Goal: Task Accomplishment & Management: Use online tool/utility

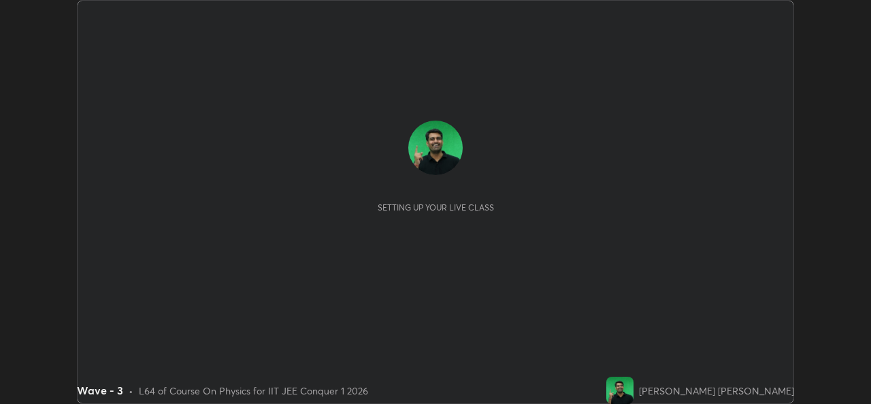
scroll to position [404, 871]
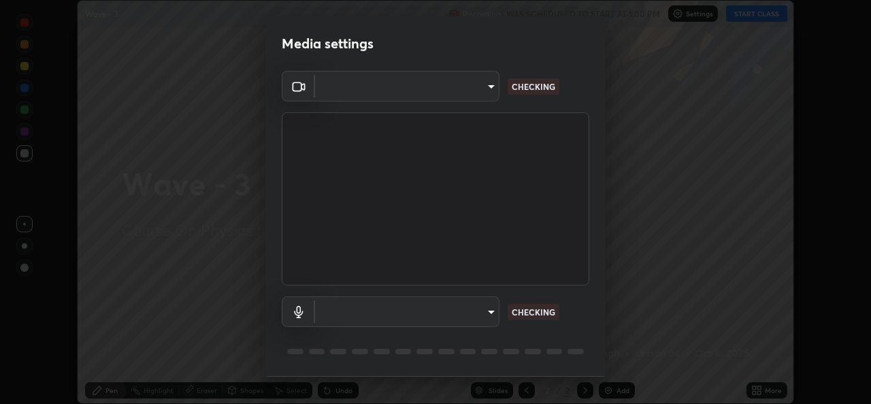
type input "de0b73f0980f6fa9b450921a8a2ec262589a733567298ed7cfed7de340c0f98a"
type input "ee5451cd7f557f866d24f5efd5cc95f4e676077231587f00bc09c28defbb90f9"
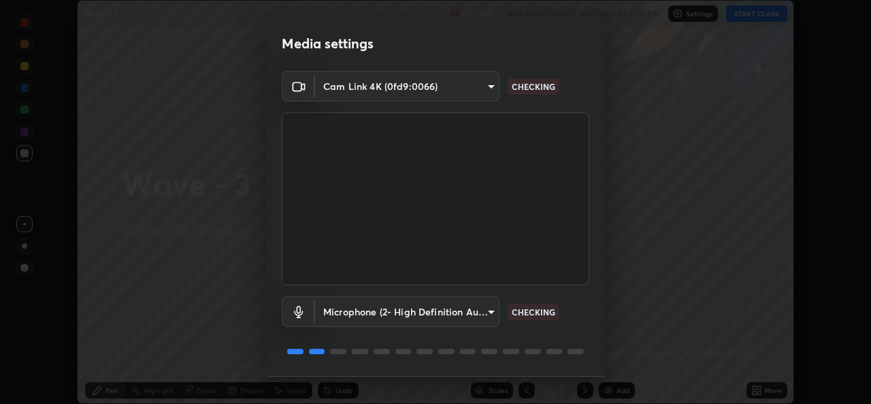
scroll to position [43, 0]
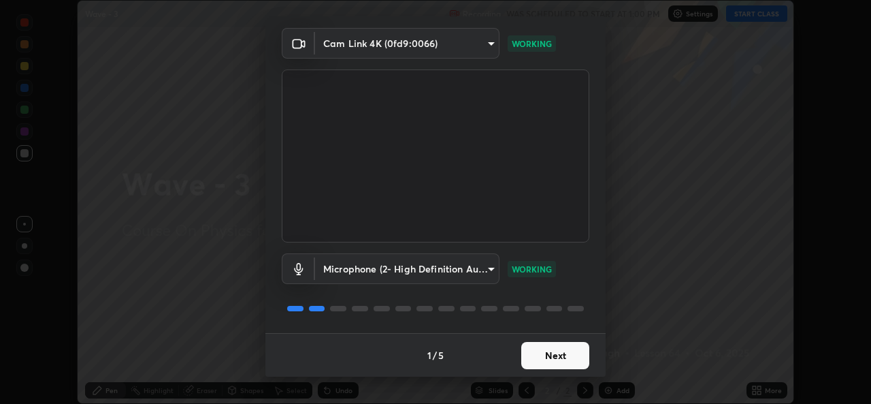
click at [559, 358] on button "Next" at bounding box center [555, 355] width 68 height 27
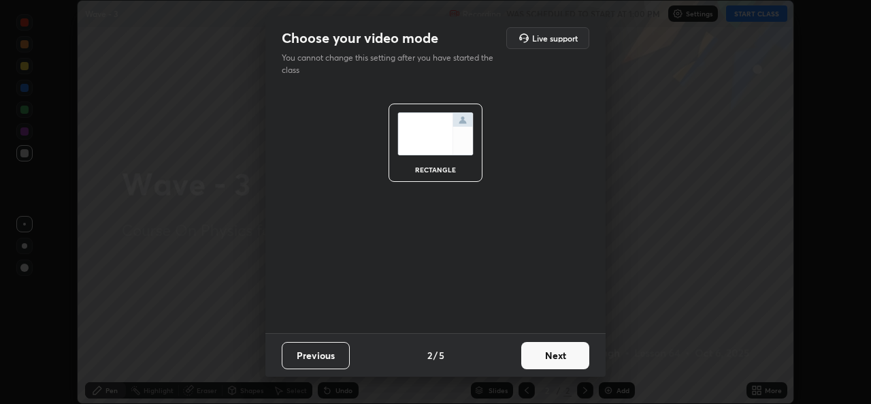
click at [562, 357] on button "Next" at bounding box center [555, 355] width 68 height 27
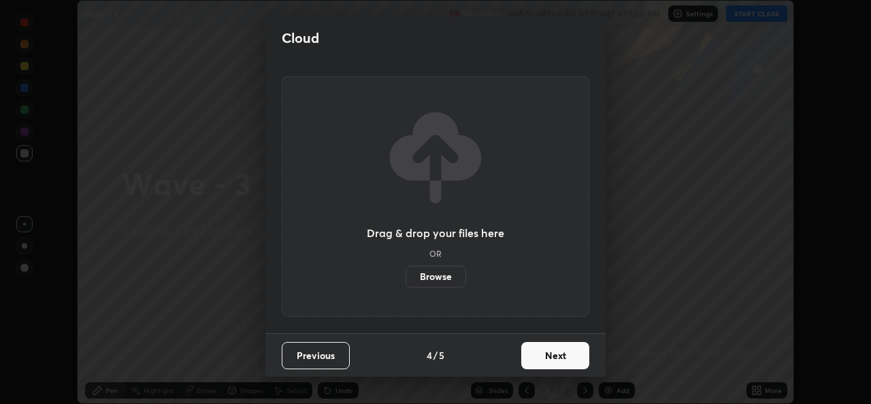
click at [563, 359] on button "Next" at bounding box center [555, 355] width 68 height 27
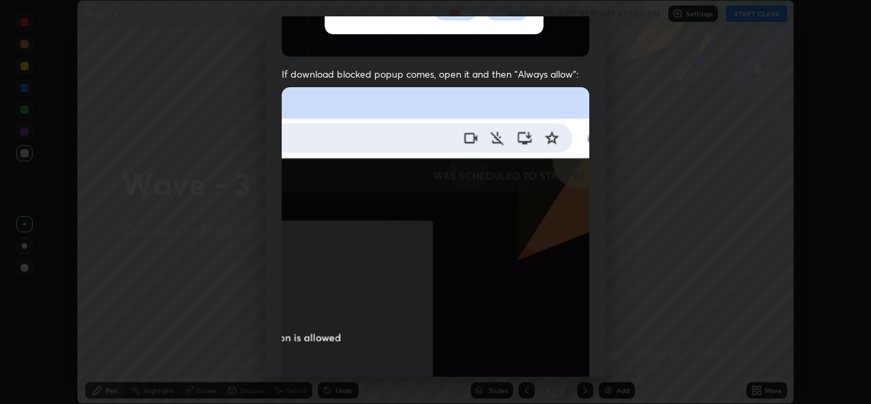
scroll to position [265, 0]
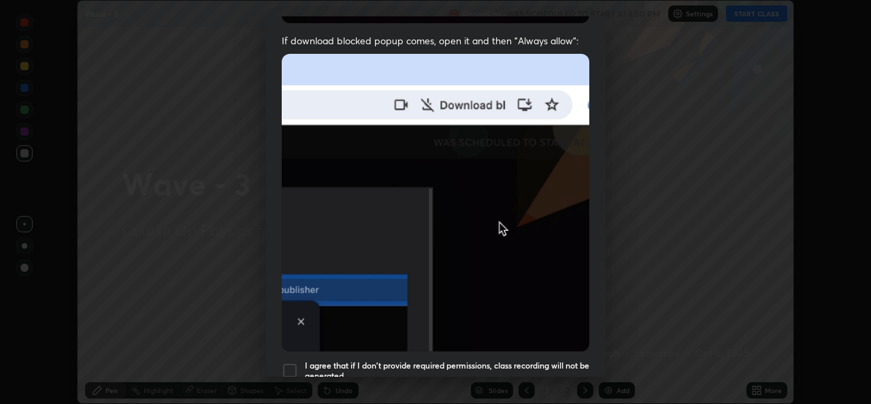
click at [294, 363] on div at bounding box center [290, 370] width 16 height 16
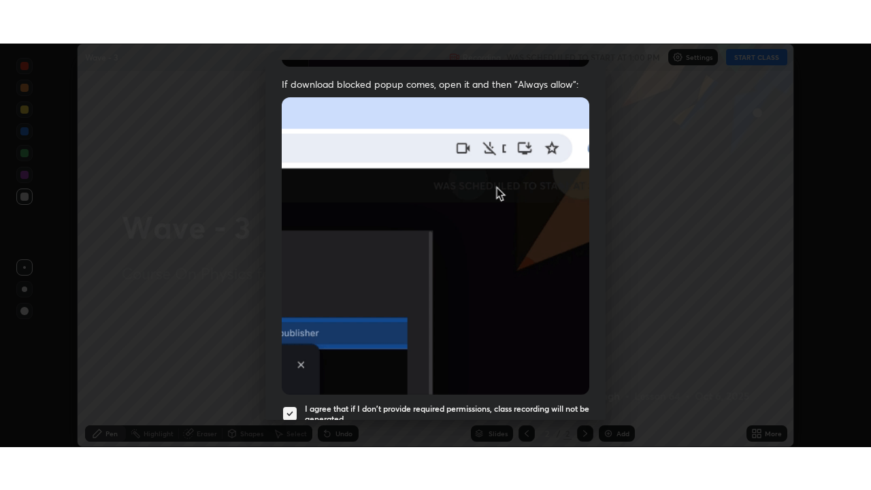
scroll to position [321, 0]
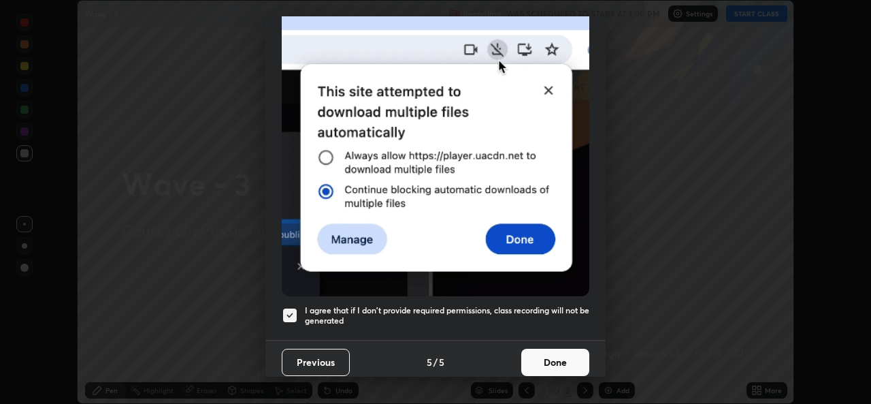
click at [560, 350] on button "Done" at bounding box center [555, 362] width 68 height 27
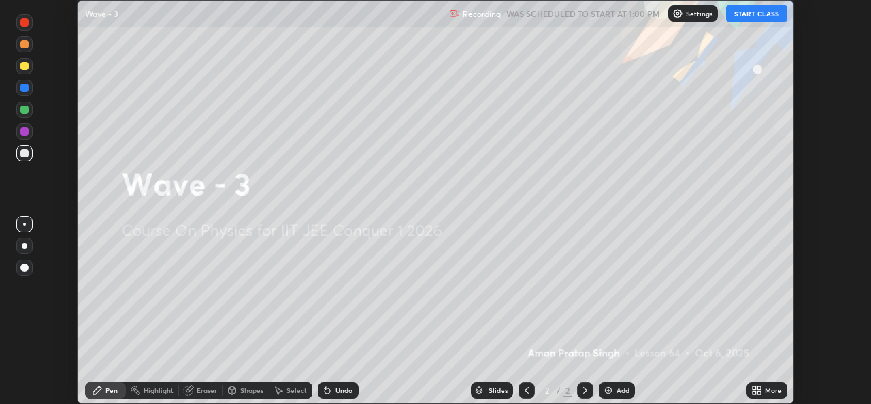
click at [751, 14] on button "START CLASS" at bounding box center [756, 13] width 61 height 16
click at [769, 392] on div "More" at bounding box center [773, 390] width 17 height 7
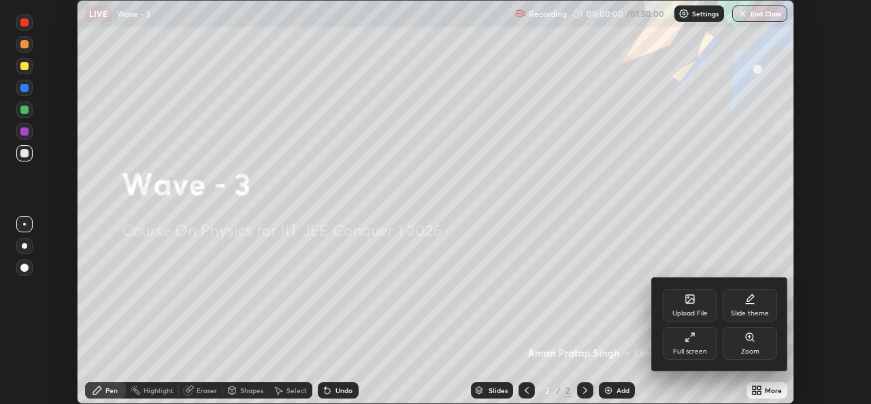
click at [679, 344] on div "Full screen" at bounding box center [690, 343] width 54 height 33
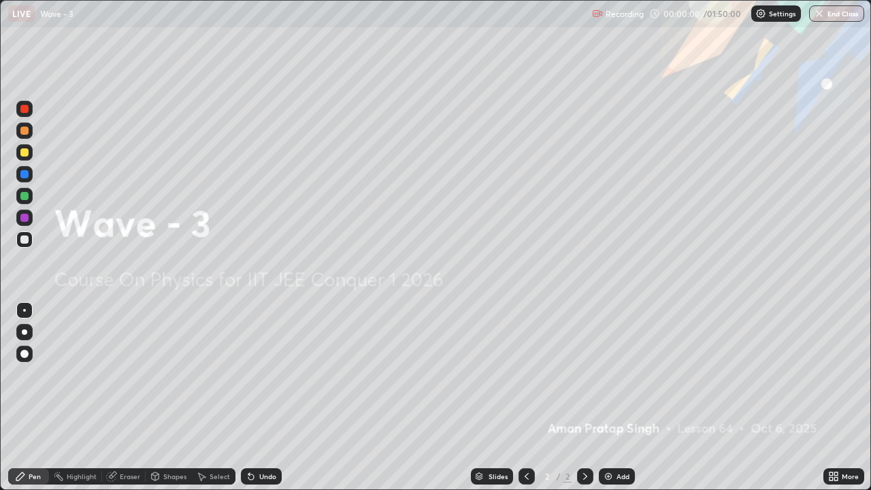
scroll to position [490, 871]
click at [614, 403] on div "Add" at bounding box center [617, 476] width 36 height 16
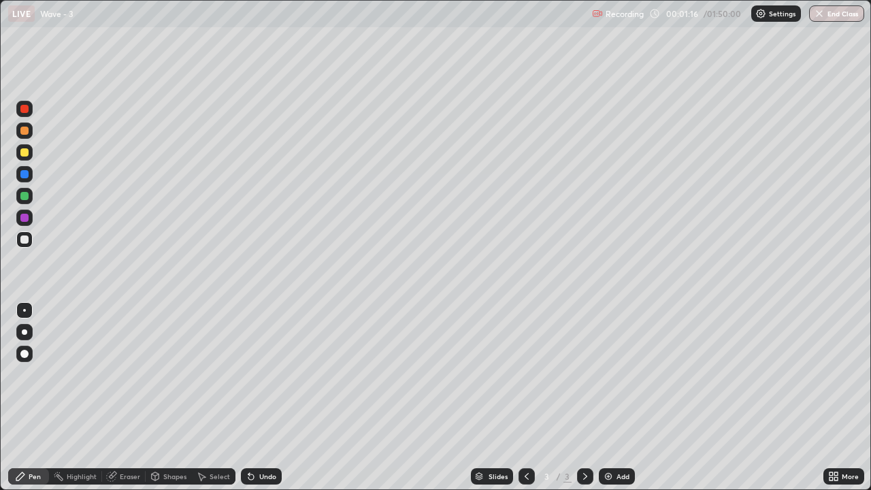
click at [25, 330] on div at bounding box center [24, 331] width 5 height 5
click at [27, 243] on div at bounding box center [24, 240] width 8 height 8
click at [25, 148] on div at bounding box center [24, 152] width 8 height 8
click at [263, 403] on div "Undo" at bounding box center [267, 476] width 17 height 7
click at [262, 403] on div "Undo" at bounding box center [267, 476] width 17 height 7
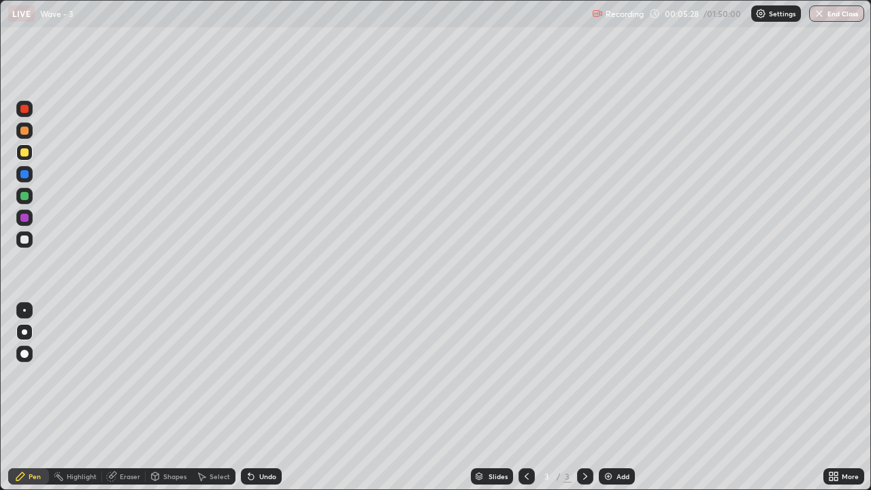
click at [268, 403] on div "Undo" at bounding box center [267, 476] width 17 height 7
click at [267, 403] on div "Undo" at bounding box center [267, 476] width 17 height 7
click at [255, 403] on div "Undo" at bounding box center [261, 476] width 41 height 16
click at [619, 403] on div "Add" at bounding box center [623, 476] width 13 height 7
click at [24, 237] on div at bounding box center [24, 240] width 8 height 8
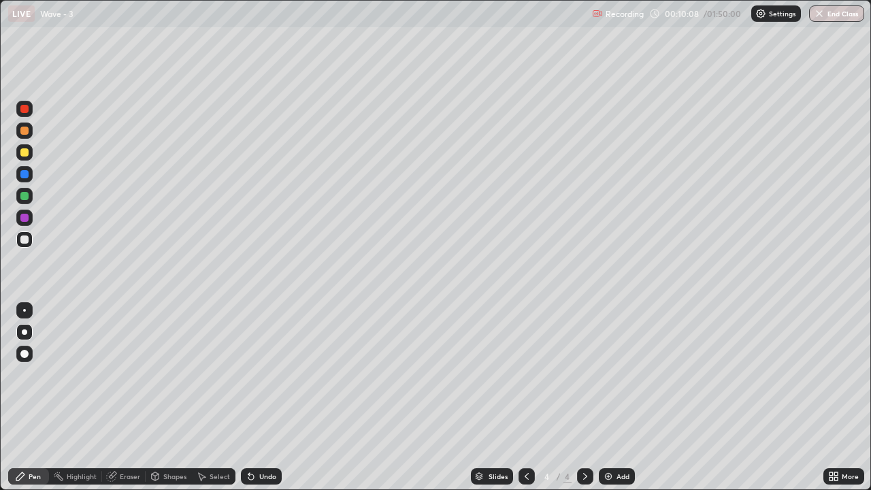
click at [255, 403] on div "Undo" at bounding box center [261, 476] width 41 height 16
click at [259, 403] on div "Undo" at bounding box center [267, 476] width 17 height 7
click at [260, 403] on div "Undo" at bounding box center [267, 476] width 17 height 7
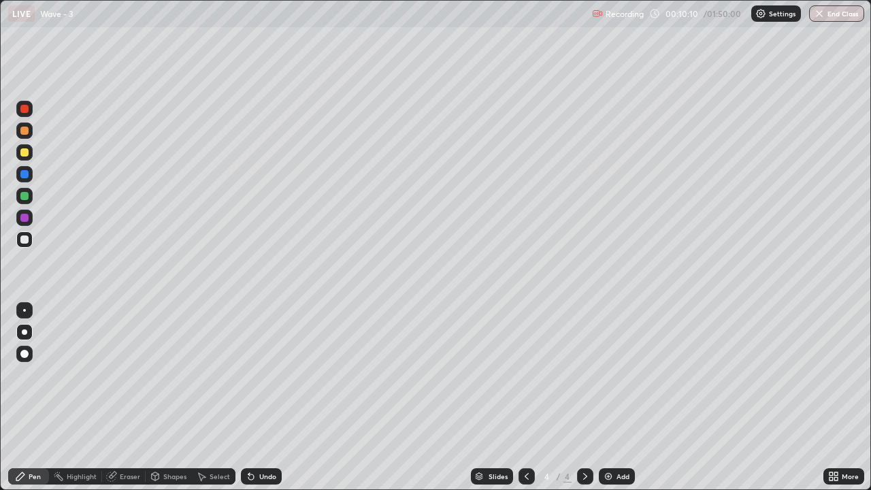
click at [261, 403] on div "Undo" at bounding box center [267, 476] width 17 height 7
click at [618, 403] on div "Add" at bounding box center [617, 476] width 36 height 16
click at [525, 403] on icon at bounding box center [527, 476] width 4 height 7
click at [583, 403] on icon at bounding box center [585, 476] width 4 height 7
click at [259, 403] on div "Undo" at bounding box center [267, 476] width 17 height 7
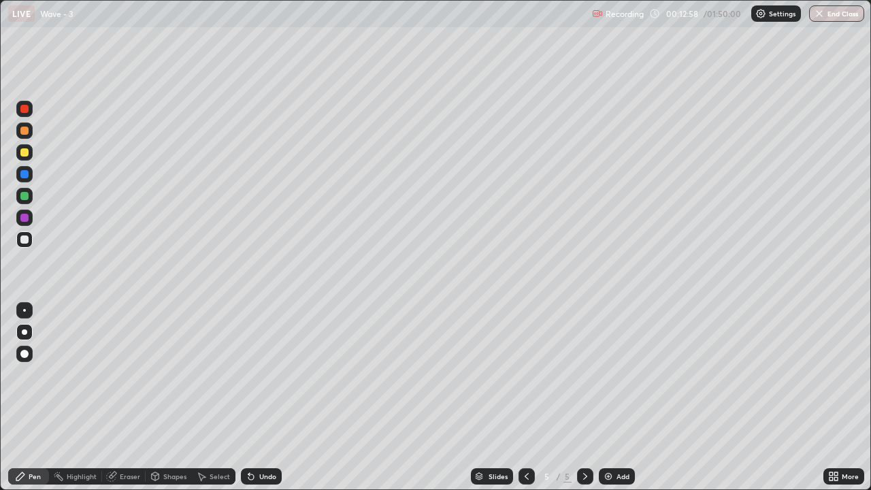
click at [261, 403] on div "Undo" at bounding box center [267, 476] width 17 height 7
click at [262, 403] on div "Undo" at bounding box center [267, 476] width 17 height 7
click at [265, 403] on div "Undo" at bounding box center [267, 476] width 17 height 7
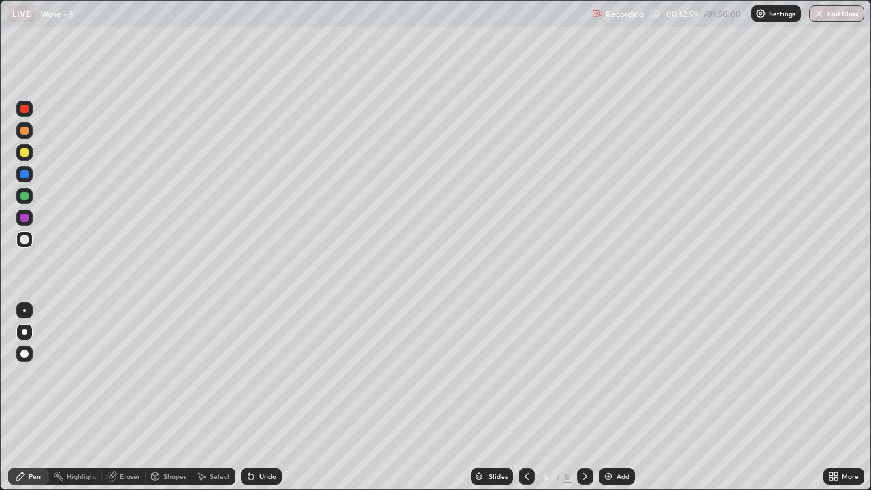
click at [261, 403] on div "Undo" at bounding box center [267, 476] width 17 height 7
click at [526, 403] on icon at bounding box center [526, 476] width 11 height 11
click at [583, 403] on div at bounding box center [585, 476] width 16 height 16
click at [582, 403] on icon at bounding box center [585, 476] width 11 height 11
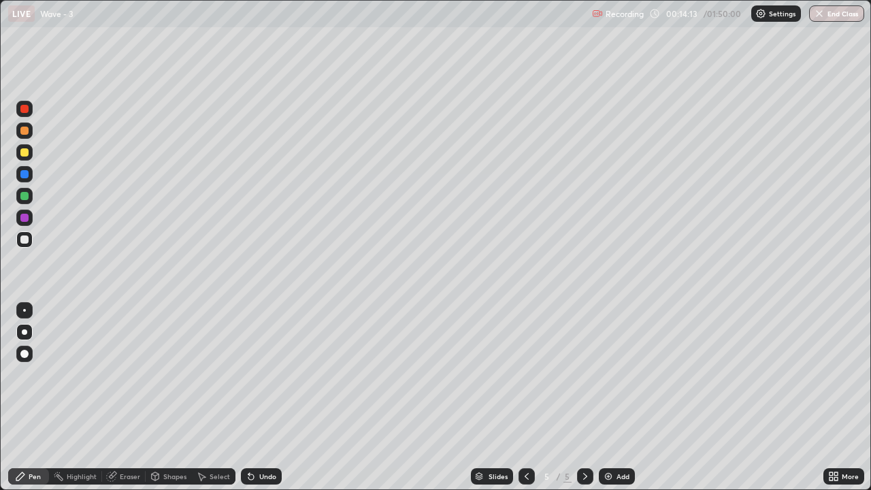
click at [526, 403] on icon at bounding box center [526, 476] width 11 height 11
click at [526, 403] on icon at bounding box center [527, 476] width 4 height 7
click at [584, 403] on icon at bounding box center [585, 476] width 11 height 11
click at [270, 403] on div "Undo" at bounding box center [267, 476] width 17 height 7
click at [268, 403] on div "Undo" at bounding box center [267, 476] width 17 height 7
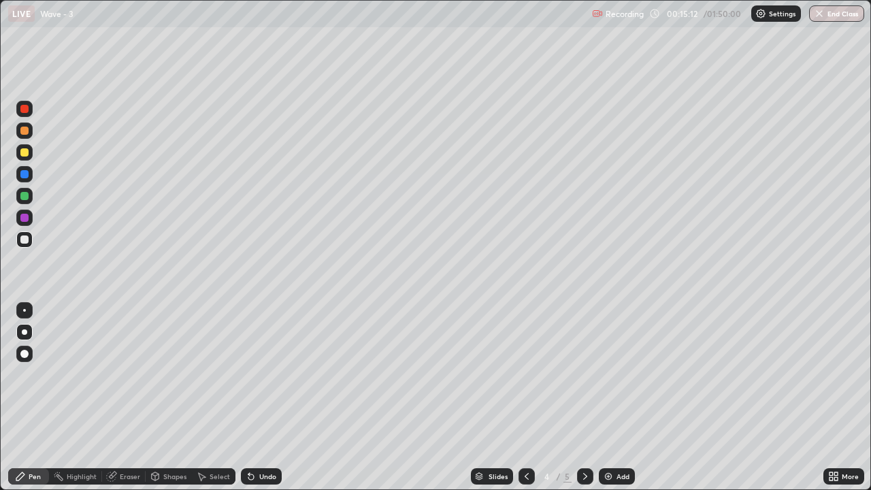
click at [131, 403] on div "Eraser" at bounding box center [130, 476] width 20 height 7
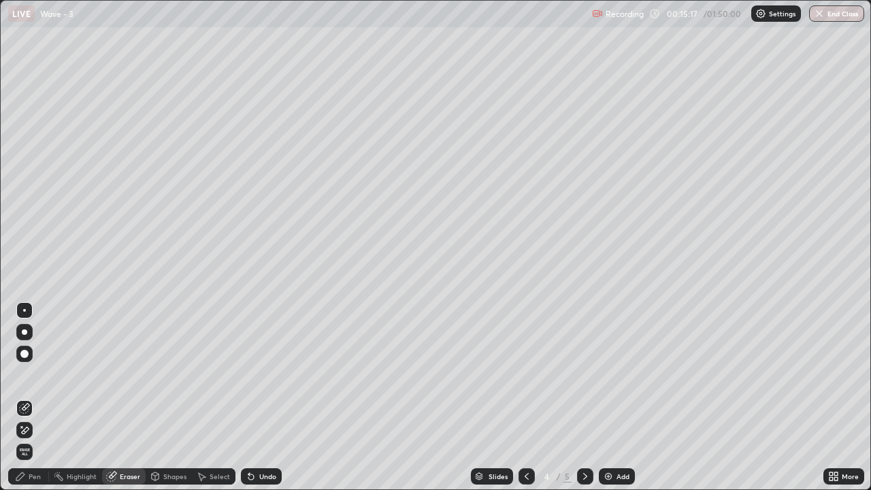
click at [39, 403] on div "Pen" at bounding box center [35, 476] width 12 height 7
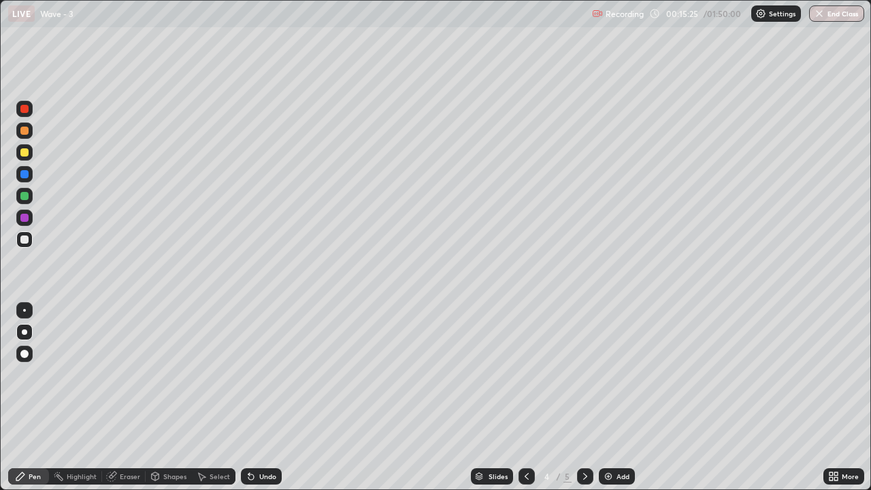
click at [259, 403] on div "Undo" at bounding box center [267, 476] width 17 height 7
click at [264, 403] on div "Undo" at bounding box center [267, 476] width 17 height 7
click at [268, 403] on div "Undo" at bounding box center [267, 476] width 17 height 7
click at [584, 403] on icon at bounding box center [585, 476] width 11 height 11
click at [590, 403] on div at bounding box center [585, 476] width 16 height 16
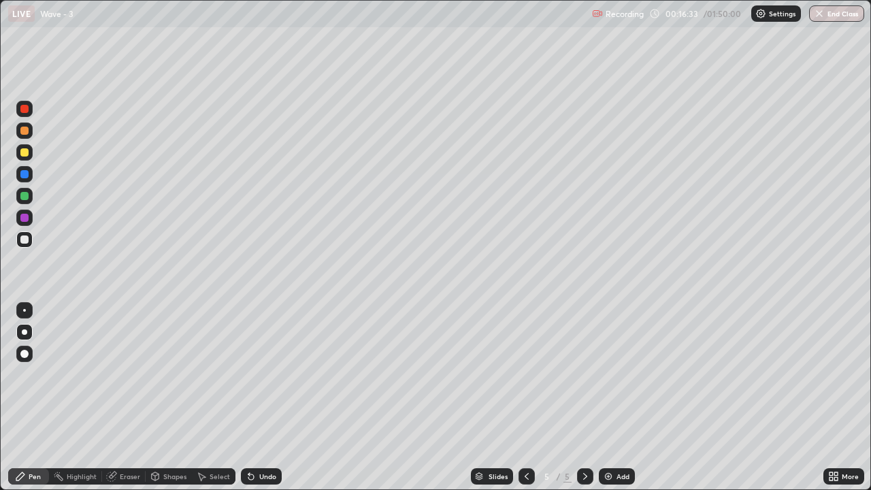
click at [585, 403] on icon at bounding box center [585, 476] width 11 height 11
click at [615, 403] on div "Add" at bounding box center [617, 476] width 36 height 16
click at [523, 403] on icon at bounding box center [526, 476] width 11 height 11
click at [526, 403] on icon at bounding box center [526, 476] width 11 height 11
click at [584, 403] on icon at bounding box center [585, 476] width 11 height 11
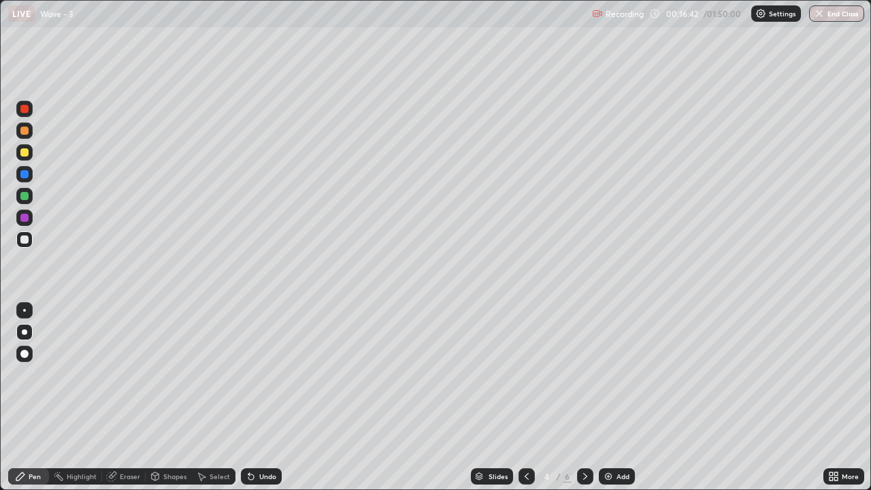
click at [585, 403] on icon at bounding box center [585, 476] width 4 height 7
click at [523, 403] on icon at bounding box center [526, 476] width 11 height 11
click at [530, 403] on icon at bounding box center [526, 476] width 11 height 11
click at [585, 403] on icon at bounding box center [585, 476] width 4 height 7
click at [584, 403] on icon at bounding box center [585, 476] width 11 height 11
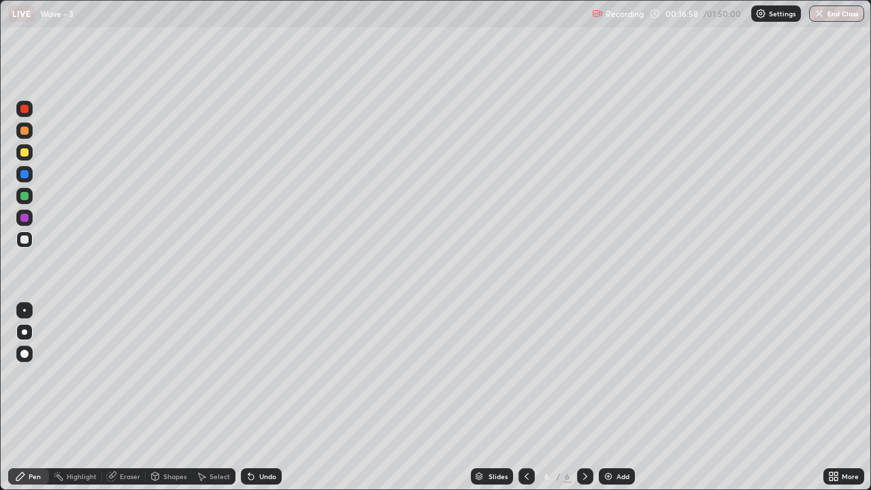
click at [526, 403] on icon at bounding box center [527, 476] width 4 height 7
click at [526, 403] on icon at bounding box center [526, 476] width 11 height 11
click at [584, 403] on icon at bounding box center [585, 476] width 11 height 11
click at [28, 151] on div at bounding box center [24, 152] width 8 height 8
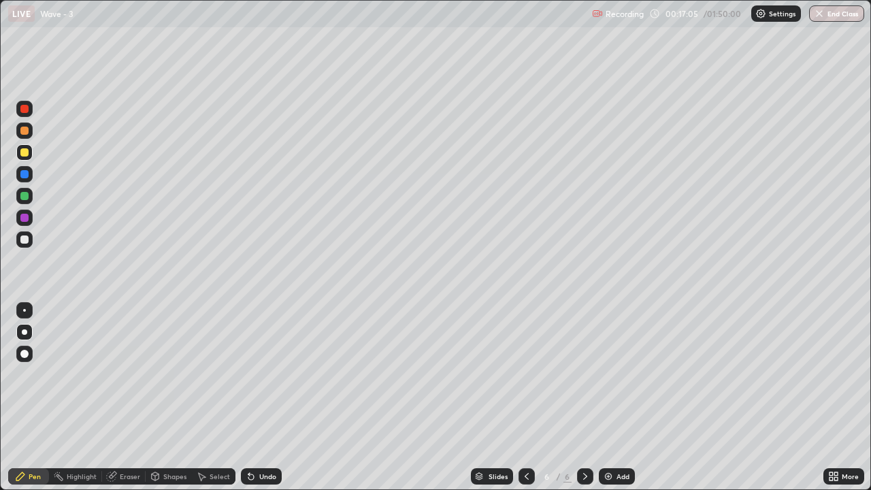
click at [24, 240] on div at bounding box center [24, 240] width 8 height 8
click at [526, 403] on icon at bounding box center [526, 476] width 11 height 11
click at [531, 403] on div at bounding box center [527, 476] width 16 height 16
click at [583, 403] on icon at bounding box center [585, 476] width 11 height 11
click at [584, 403] on icon at bounding box center [585, 476] width 11 height 11
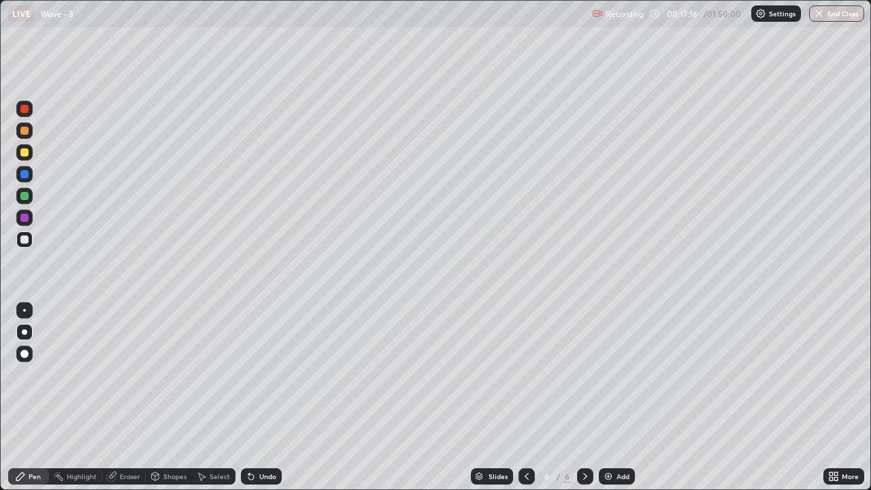
click at [27, 155] on div at bounding box center [24, 152] width 8 height 8
click at [25, 236] on div at bounding box center [24, 240] width 8 height 8
click at [272, 403] on div "Undo" at bounding box center [267, 476] width 17 height 7
click at [526, 403] on icon at bounding box center [526, 476] width 11 height 11
click at [578, 403] on div at bounding box center [585, 476] width 16 height 16
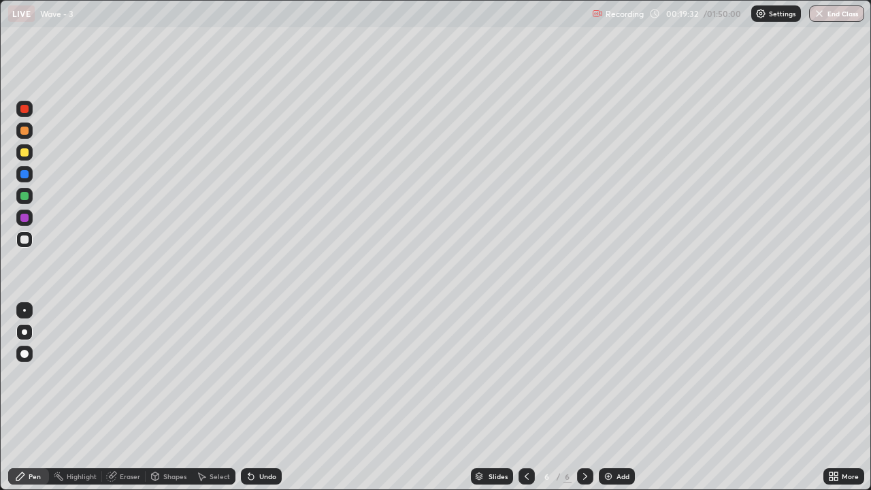
click at [609, 403] on img at bounding box center [608, 476] width 11 height 11
click at [526, 403] on icon at bounding box center [526, 476] width 11 height 11
click at [580, 403] on icon at bounding box center [585, 476] width 11 height 11
click at [524, 403] on icon at bounding box center [526, 476] width 11 height 11
click at [584, 403] on icon at bounding box center [585, 476] width 11 height 11
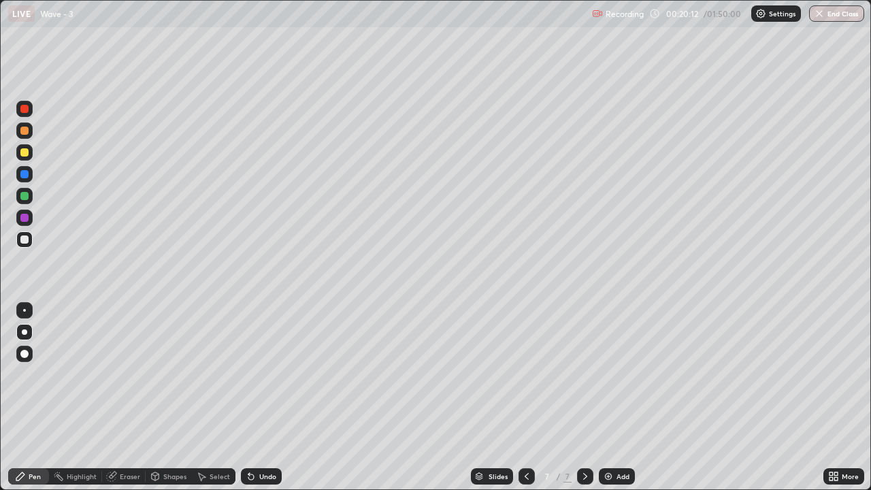
click at [585, 403] on icon at bounding box center [585, 476] width 11 height 11
click at [127, 403] on div "Eraser" at bounding box center [130, 476] width 20 height 7
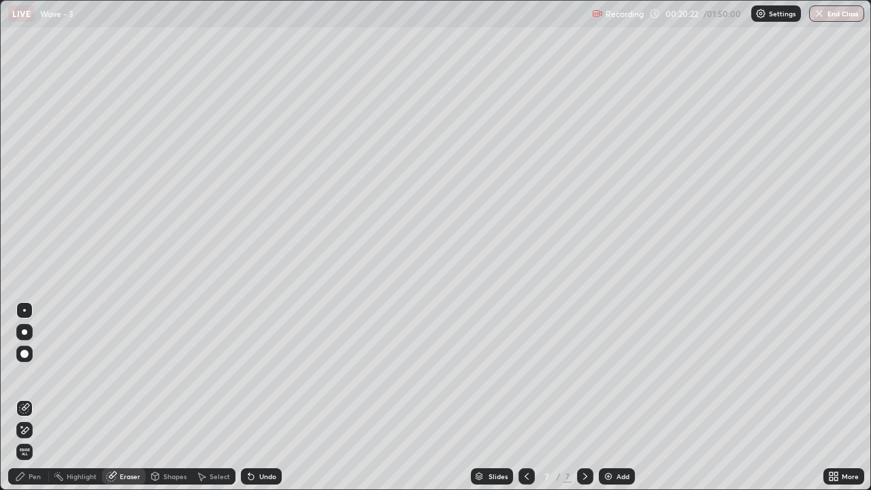
click at [31, 403] on div "Pen" at bounding box center [35, 476] width 12 height 7
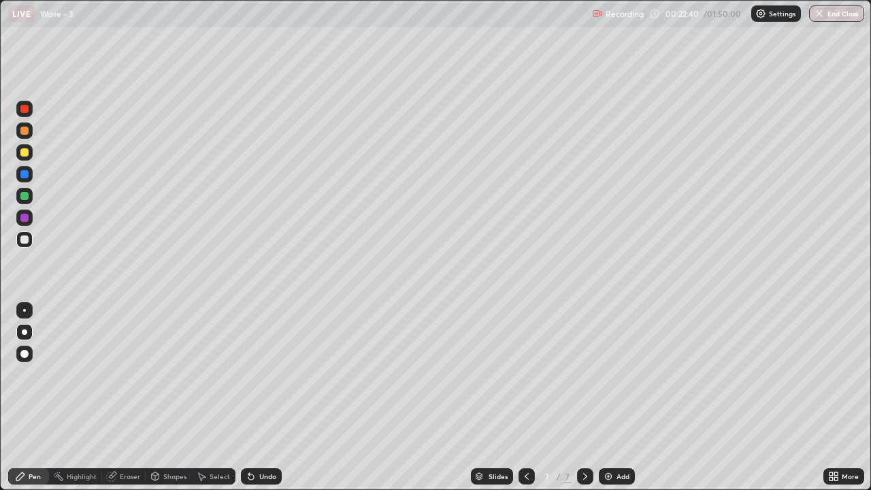
click at [30, 151] on div at bounding box center [24, 152] width 16 height 16
click at [260, 403] on div "Undo" at bounding box center [261, 476] width 41 height 16
click at [585, 403] on icon at bounding box center [585, 476] width 4 height 7
click at [615, 403] on div "Add" at bounding box center [617, 476] width 36 height 16
click at [524, 403] on div at bounding box center [527, 476] width 16 height 16
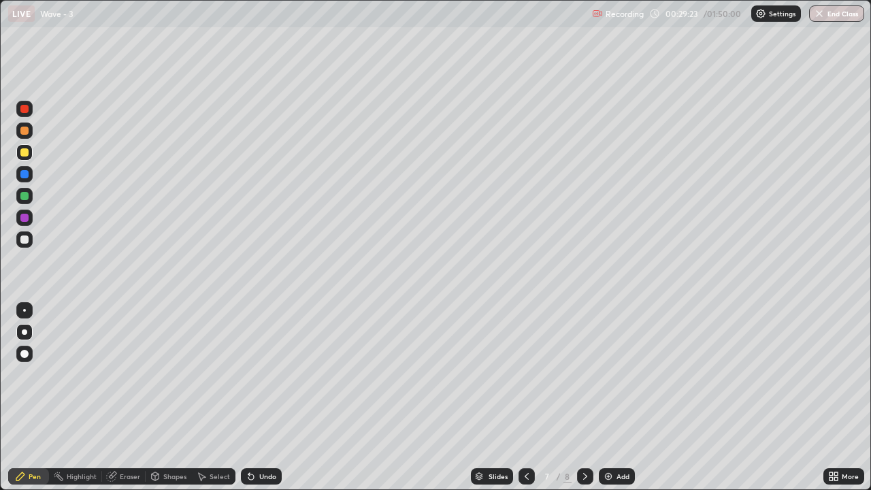
click at [583, 403] on icon at bounding box center [585, 476] width 11 height 11
click at [526, 403] on icon at bounding box center [526, 476] width 11 height 11
click at [590, 403] on div at bounding box center [585, 476] width 16 height 27
click at [28, 242] on div at bounding box center [24, 239] width 16 height 16
click at [259, 403] on div "Undo" at bounding box center [267, 476] width 17 height 7
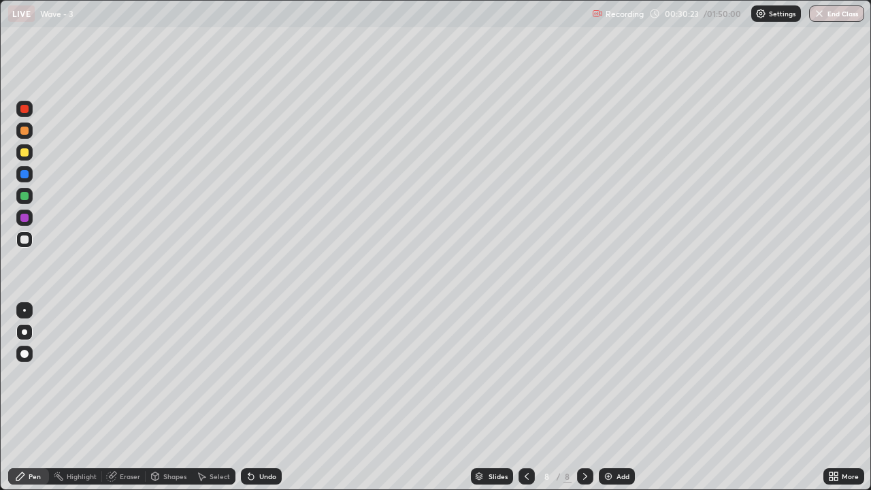
click at [261, 403] on div "Undo" at bounding box center [267, 476] width 17 height 7
click at [262, 403] on div "Undo" at bounding box center [267, 476] width 17 height 7
click at [263, 403] on div "Undo" at bounding box center [267, 476] width 17 height 7
click at [617, 403] on div "Add" at bounding box center [623, 476] width 13 height 7
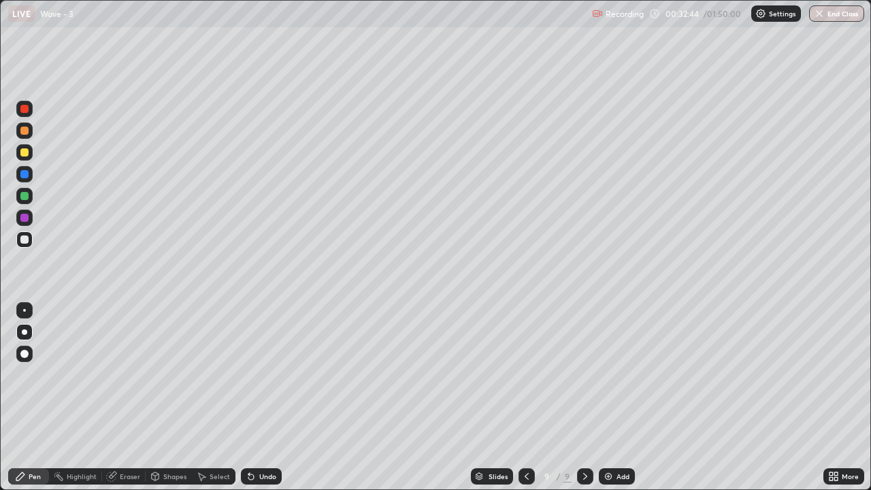
click at [519, 403] on div at bounding box center [527, 476] width 16 height 16
click at [584, 403] on div at bounding box center [585, 476] width 16 height 16
click at [525, 403] on icon at bounding box center [527, 476] width 4 height 7
click at [585, 403] on icon at bounding box center [585, 476] width 11 height 11
click at [25, 152] on div at bounding box center [24, 152] width 8 height 8
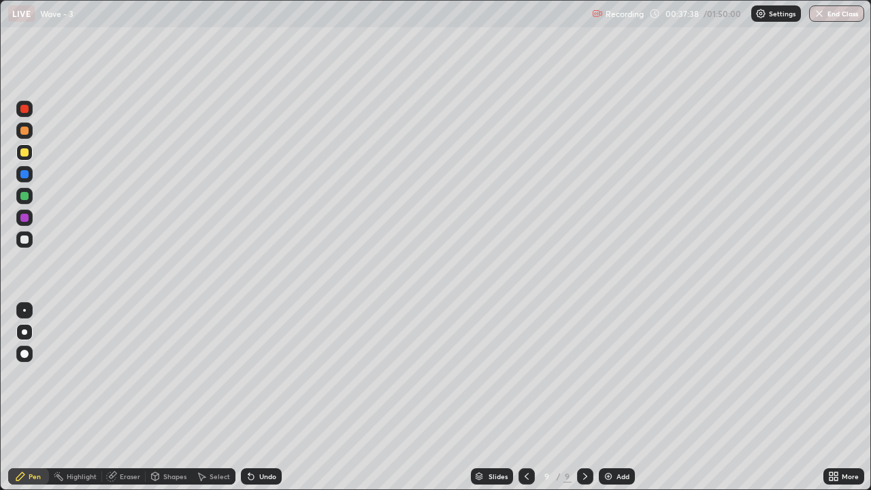
click at [585, 403] on icon at bounding box center [585, 476] width 11 height 11
click at [628, 403] on div "Add" at bounding box center [617, 476] width 36 height 16
click at [32, 236] on div at bounding box center [24, 239] width 16 height 16
click at [263, 403] on div "Undo" at bounding box center [261, 476] width 41 height 16
click at [262, 403] on div "Undo" at bounding box center [261, 476] width 41 height 16
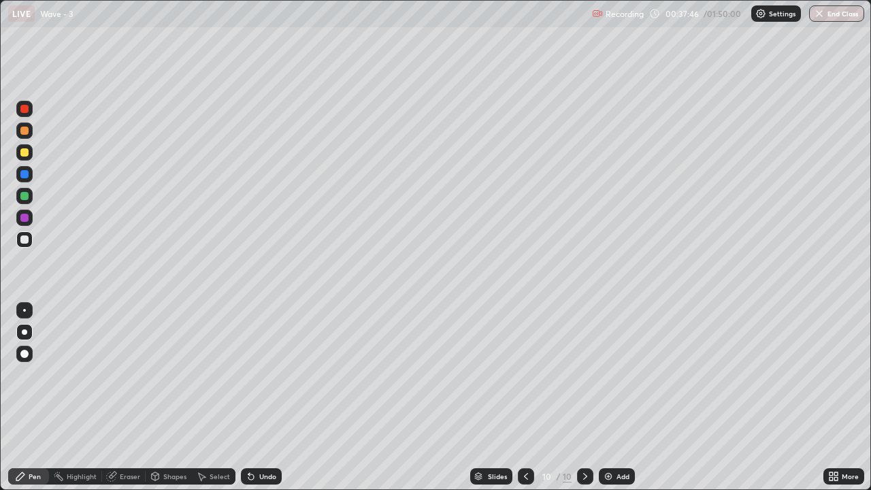
click at [259, 403] on div "Undo" at bounding box center [267, 476] width 17 height 7
click at [24, 152] on div at bounding box center [24, 152] width 8 height 8
click at [582, 403] on icon at bounding box center [585, 476] width 11 height 11
click at [615, 403] on div "Add" at bounding box center [617, 476] width 36 height 16
click at [526, 403] on icon at bounding box center [526, 476] width 11 height 11
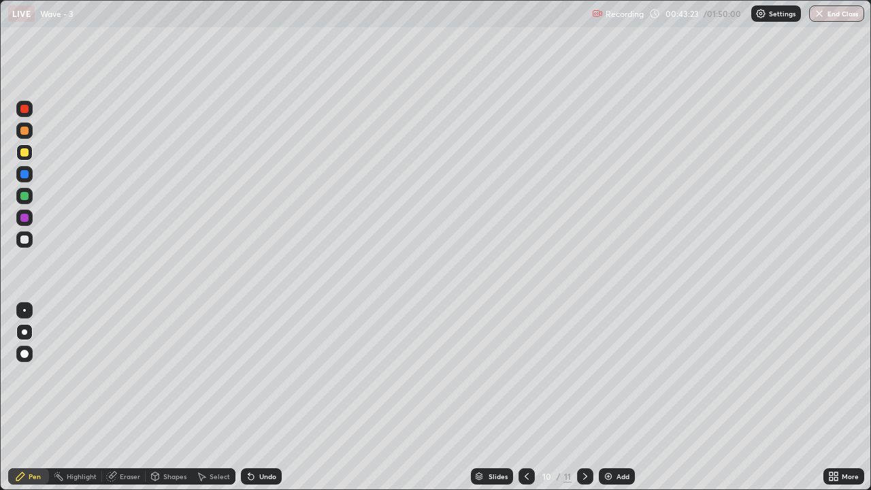
click at [583, 403] on icon at bounding box center [585, 476] width 11 height 11
click at [525, 403] on icon at bounding box center [526, 476] width 11 height 11
click at [584, 403] on icon at bounding box center [585, 476] width 11 height 11
click at [526, 403] on icon at bounding box center [526, 476] width 11 height 11
click at [584, 403] on icon at bounding box center [585, 476] width 11 height 11
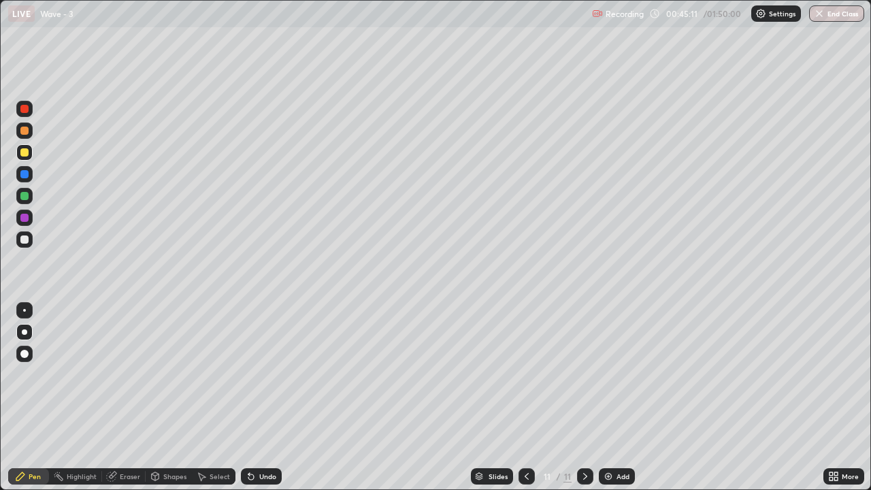
click at [0, 357] on div "Setting up your live class" at bounding box center [435, 245] width 871 height 490
click at [525, 403] on icon at bounding box center [527, 476] width 4 height 7
click at [586, 403] on div at bounding box center [585, 476] width 16 height 27
click at [527, 403] on icon at bounding box center [526, 476] width 11 height 11
click at [585, 403] on icon at bounding box center [585, 476] width 11 height 11
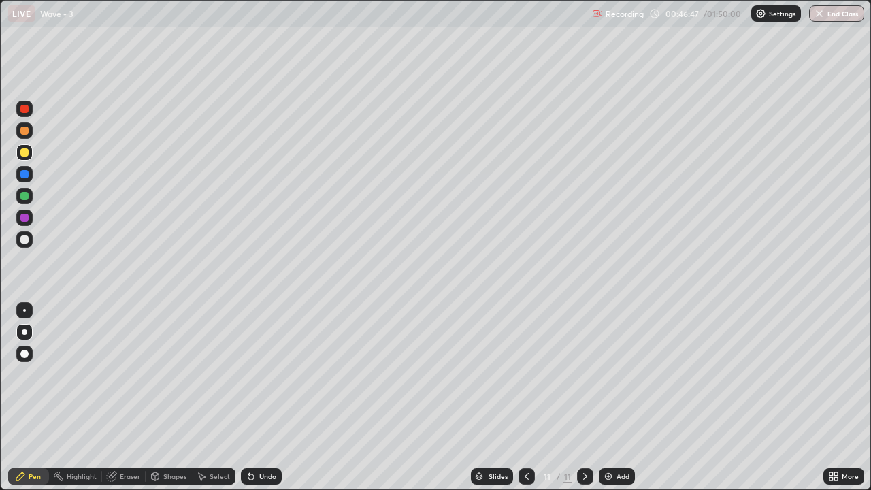
click at [527, 403] on icon at bounding box center [526, 476] width 11 height 11
click at [583, 403] on icon at bounding box center [585, 476] width 4 height 7
click at [25, 234] on div at bounding box center [24, 239] width 16 height 16
click at [526, 403] on icon at bounding box center [526, 476] width 11 height 11
click at [583, 403] on div at bounding box center [585, 476] width 16 height 16
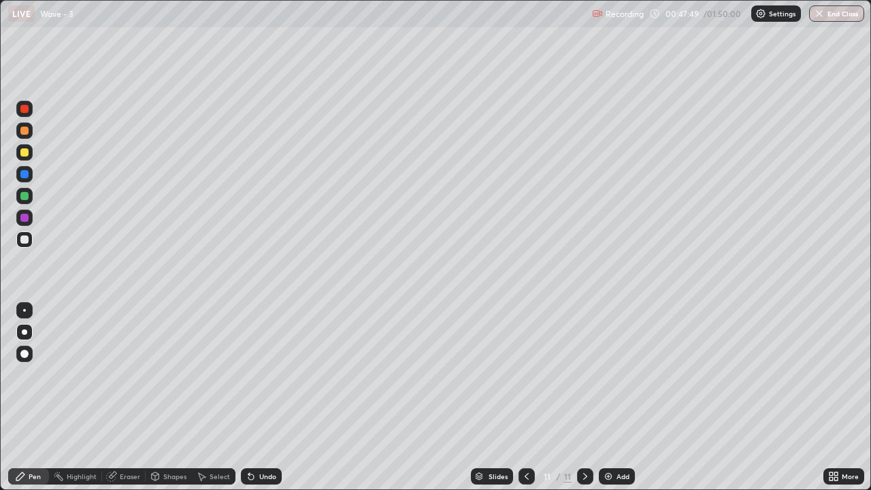
click at [25, 234] on div at bounding box center [24, 239] width 16 height 16
click at [527, 403] on div at bounding box center [527, 476] width 16 height 16
click at [585, 403] on icon at bounding box center [585, 476] width 11 height 11
click at [584, 403] on icon at bounding box center [585, 476] width 11 height 11
click at [617, 403] on div "Add" at bounding box center [623, 476] width 13 height 7
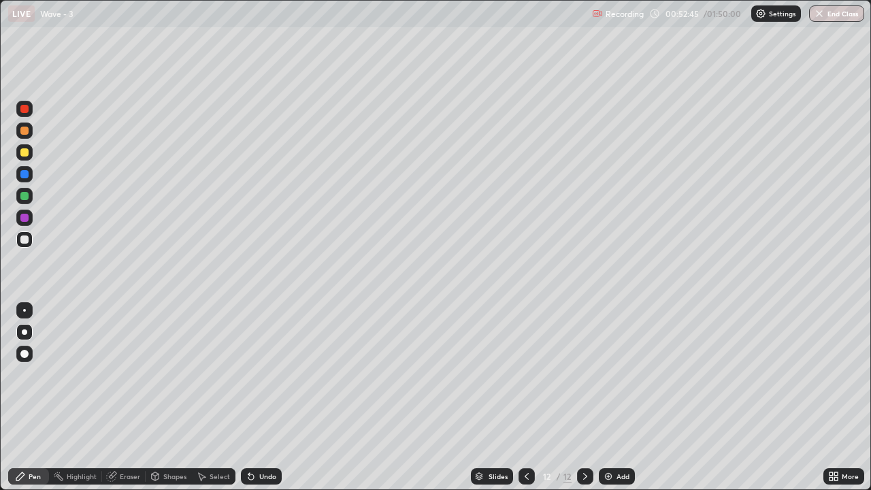
click at [526, 403] on icon at bounding box center [526, 476] width 11 height 11
click at [582, 403] on icon at bounding box center [585, 476] width 11 height 11
click at [617, 403] on div "Add" at bounding box center [617, 476] width 36 height 16
click at [519, 403] on div at bounding box center [527, 476] width 16 height 16
click at [585, 403] on div at bounding box center [585, 476] width 16 height 16
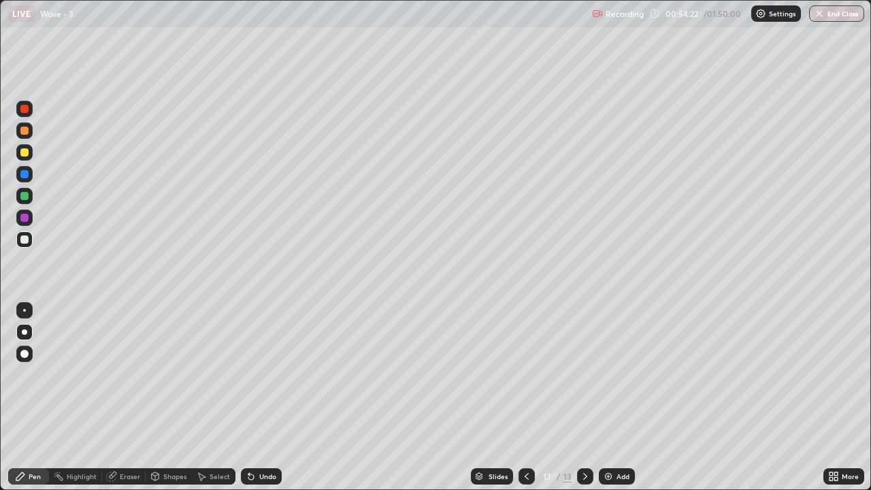
click at [26, 150] on div at bounding box center [24, 152] width 8 height 8
click at [266, 403] on div "Undo" at bounding box center [261, 476] width 41 height 16
click at [263, 403] on div "Undo" at bounding box center [267, 476] width 17 height 7
click at [584, 403] on icon at bounding box center [585, 476] width 11 height 11
click at [623, 403] on div "Add" at bounding box center [617, 476] width 36 height 16
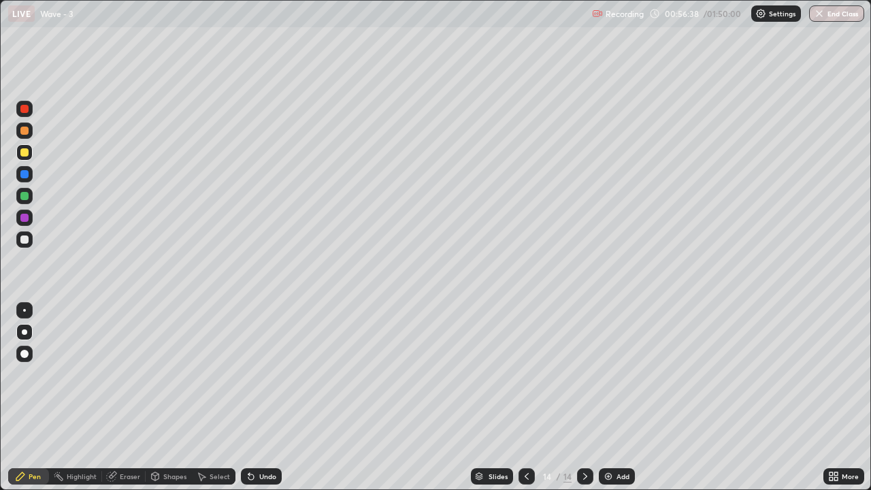
click at [25, 236] on div at bounding box center [24, 240] width 8 height 8
click at [117, 403] on div "Eraser" at bounding box center [124, 476] width 44 height 16
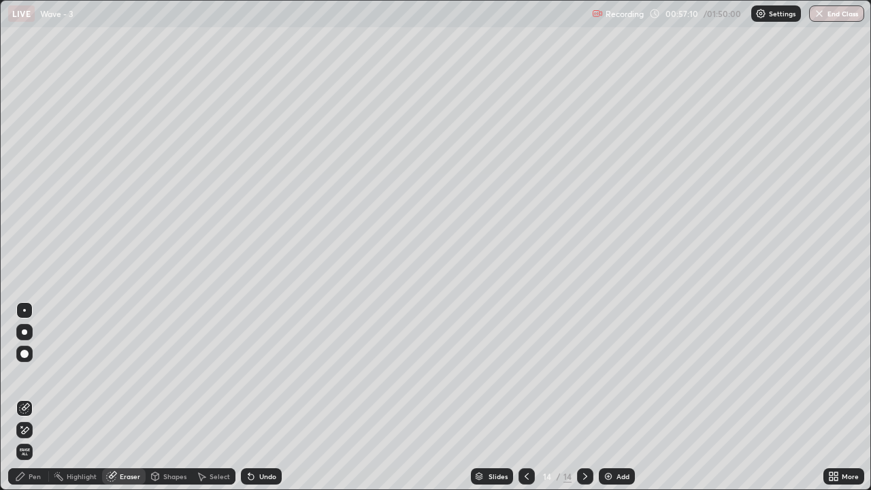
click at [41, 403] on div "Pen" at bounding box center [28, 476] width 41 height 16
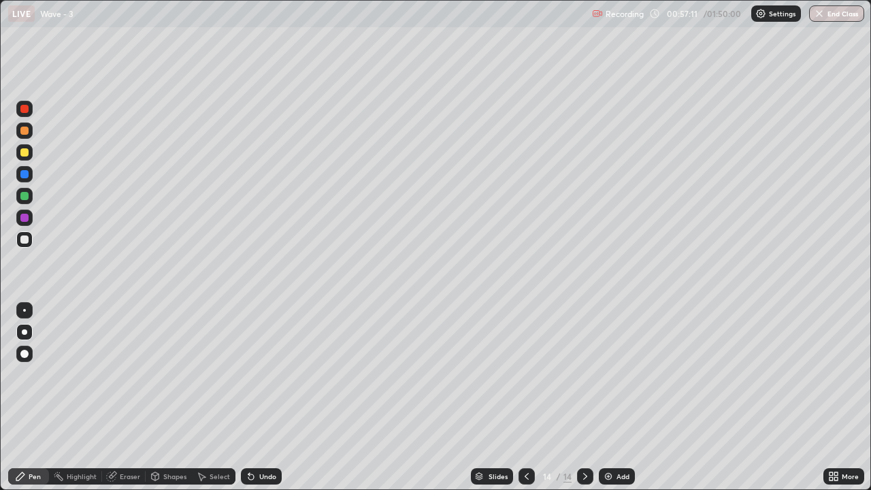
click at [25, 238] on div at bounding box center [24, 240] width 8 height 8
click at [25, 152] on div at bounding box center [24, 152] width 8 height 8
click at [30, 242] on div at bounding box center [24, 239] width 16 height 16
click at [617, 403] on div "Add" at bounding box center [623, 476] width 13 height 7
click at [123, 403] on div "Eraser" at bounding box center [124, 476] width 44 height 16
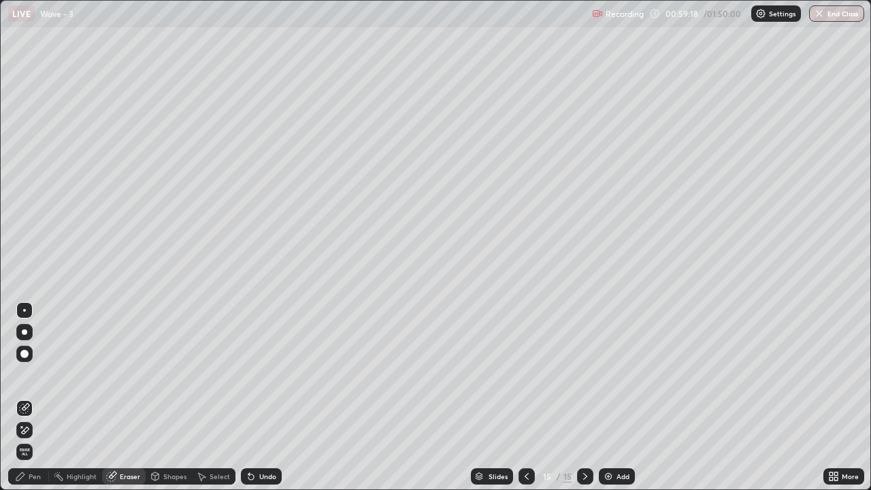
click at [35, 403] on div "Pen" at bounding box center [28, 476] width 41 height 16
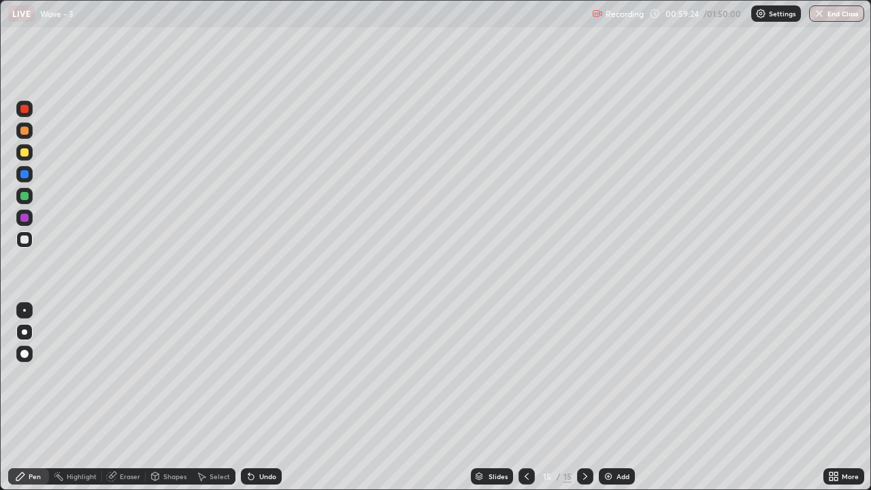
click at [31, 403] on div "Pen" at bounding box center [35, 476] width 12 height 7
click at [526, 403] on icon at bounding box center [526, 476] width 11 height 11
click at [590, 403] on div at bounding box center [585, 476] width 16 height 16
click at [27, 152] on div at bounding box center [24, 152] width 8 height 8
click at [583, 403] on icon at bounding box center [585, 476] width 11 height 11
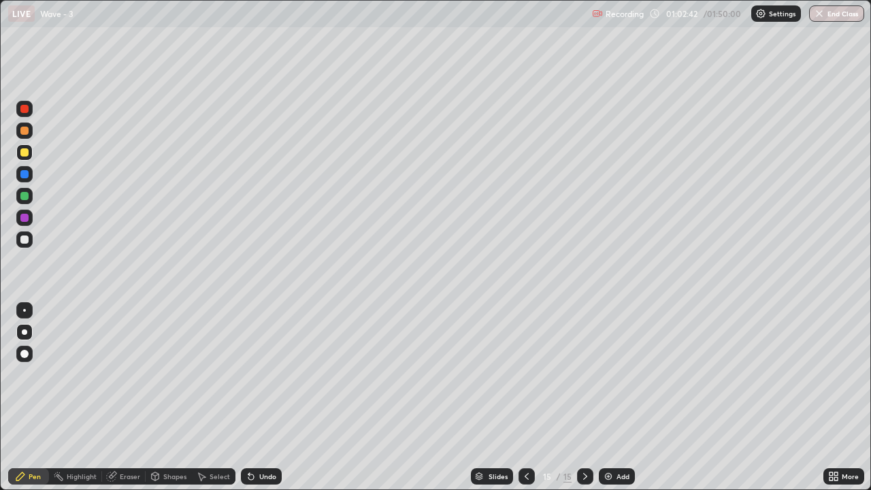
click at [619, 403] on div "Add" at bounding box center [617, 476] width 36 height 16
click at [25, 239] on div at bounding box center [24, 240] width 8 height 8
click at [259, 403] on div "Undo" at bounding box center [261, 476] width 41 height 16
click at [134, 403] on div "Eraser" at bounding box center [130, 476] width 20 height 7
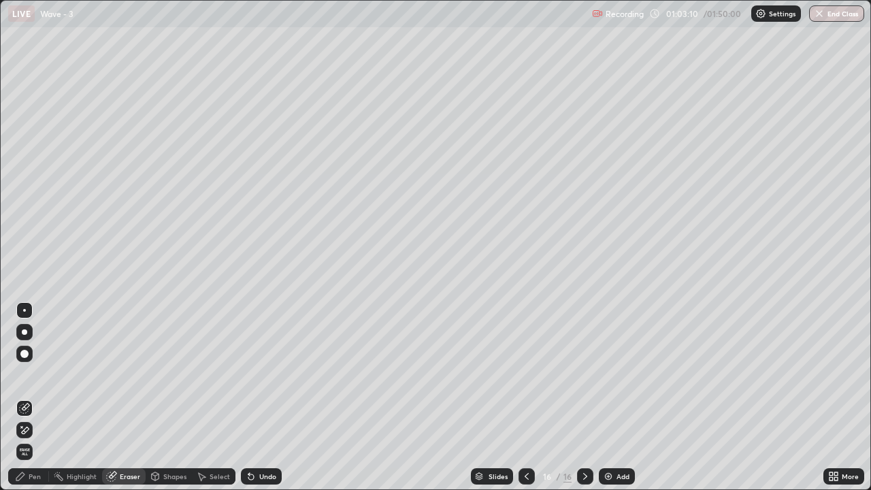
click at [32, 403] on div "Pen" at bounding box center [28, 476] width 41 height 16
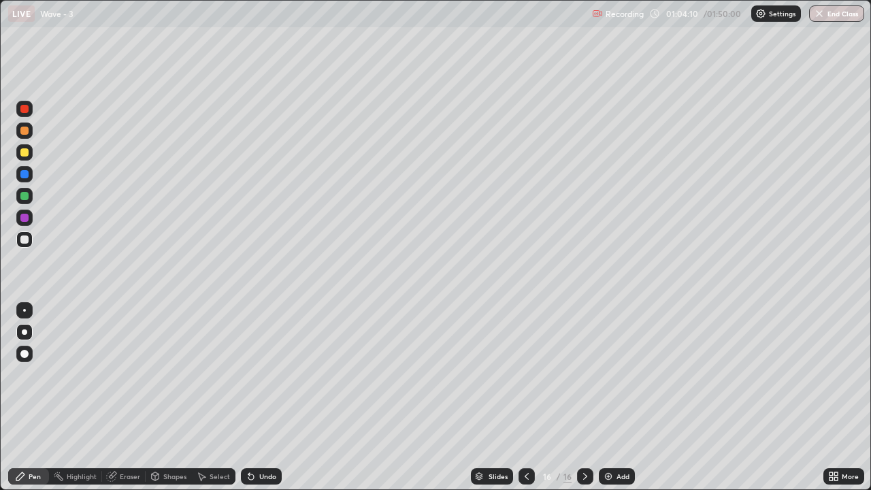
click at [617, 403] on div "Add" at bounding box center [623, 476] width 13 height 7
click at [27, 237] on div at bounding box center [24, 240] width 8 height 8
click at [27, 152] on div at bounding box center [24, 152] width 8 height 8
click at [25, 240] on div at bounding box center [24, 240] width 8 height 8
click at [526, 403] on icon at bounding box center [526, 476] width 11 height 11
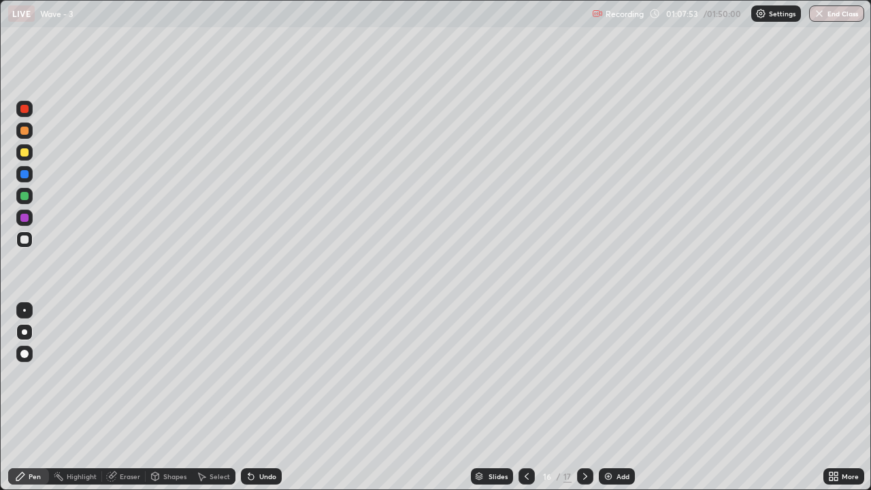
click at [526, 403] on icon at bounding box center [527, 476] width 4 height 7
click at [584, 403] on icon at bounding box center [585, 476] width 11 height 11
click at [585, 403] on icon at bounding box center [585, 476] width 11 height 11
click at [525, 403] on icon at bounding box center [526, 476] width 11 height 11
click at [526, 403] on icon at bounding box center [526, 476] width 11 height 11
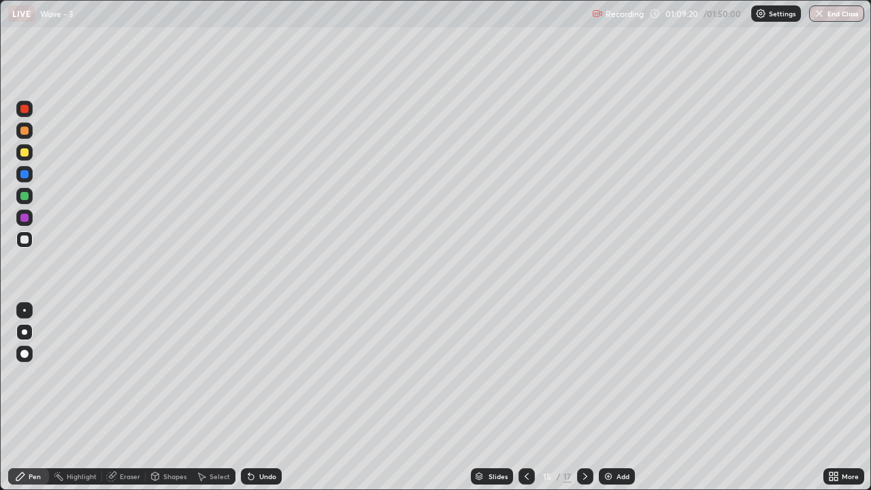
click at [585, 403] on icon at bounding box center [585, 476] width 11 height 11
click at [587, 403] on icon at bounding box center [585, 476] width 11 height 11
click at [590, 403] on div at bounding box center [585, 476] width 16 height 16
click at [589, 403] on icon at bounding box center [585, 476] width 11 height 11
click at [621, 403] on div "Add" at bounding box center [617, 476] width 36 height 16
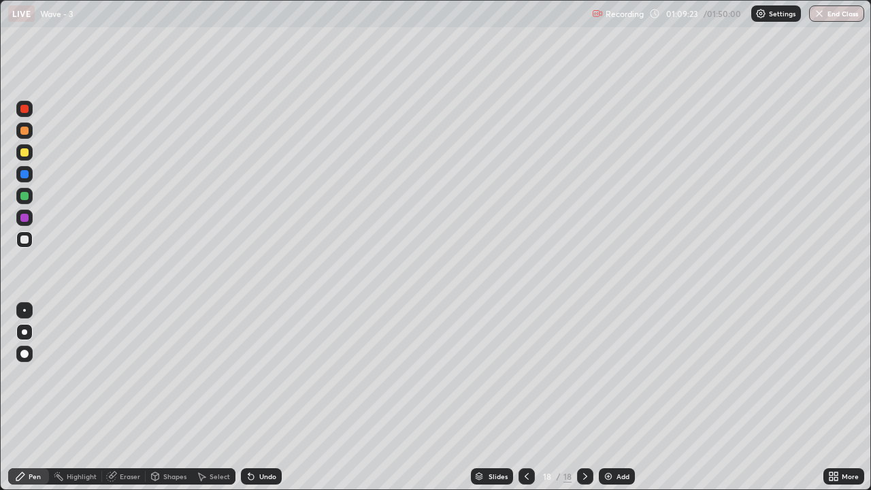
click at [25, 240] on div at bounding box center [24, 240] width 8 height 8
click at [268, 403] on div "Undo" at bounding box center [267, 476] width 17 height 7
click at [622, 403] on div "Add" at bounding box center [617, 476] width 36 height 16
click at [27, 153] on div at bounding box center [24, 152] width 8 height 8
click at [526, 403] on icon at bounding box center [526, 476] width 11 height 11
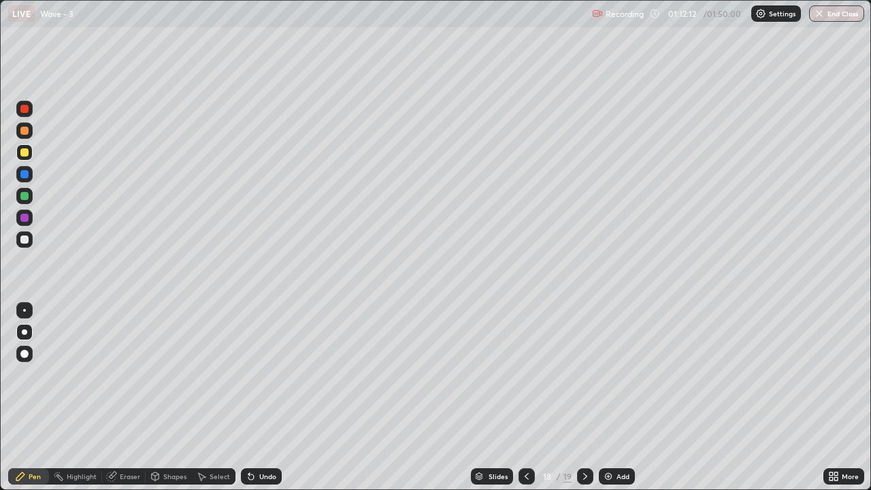
click at [582, 403] on icon at bounding box center [585, 476] width 11 height 11
click at [611, 403] on img at bounding box center [608, 476] width 11 height 11
click at [27, 240] on div at bounding box center [24, 240] width 8 height 8
click at [263, 403] on div "Undo" at bounding box center [267, 476] width 17 height 7
click at [266, 403] on div "Undo" at bounding box center [267, 476] width 17 height 7
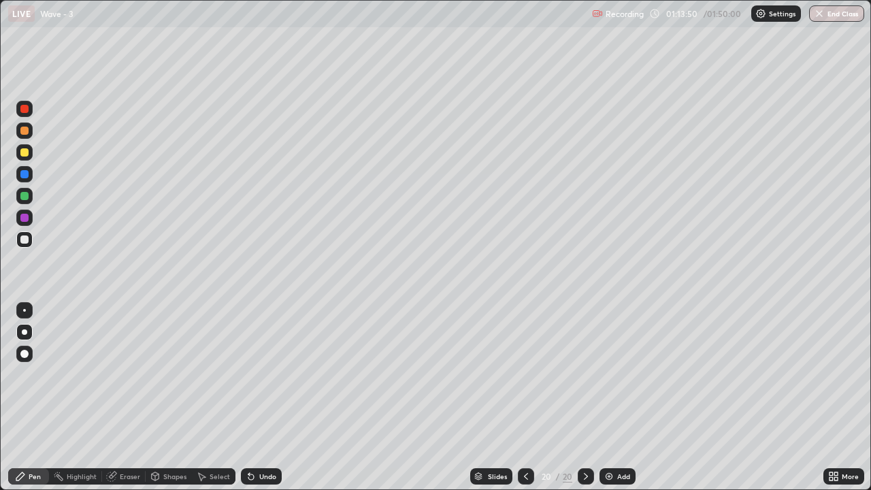
click at [265, 403] on div "Undo" at bounding box center [267, 476] width 17 height 7
click at [525, 403] on icon at bounding box center [526, 476] width 11 height 11
click at [526, 403] on icon at bounding box center [526, 476] width 11 height 11
click at [525, 403] on icon at bounding box center [526, 476] width 11 height 11
click at [586, 403] on icon at bounding box center [586, 476] width 11 height 11
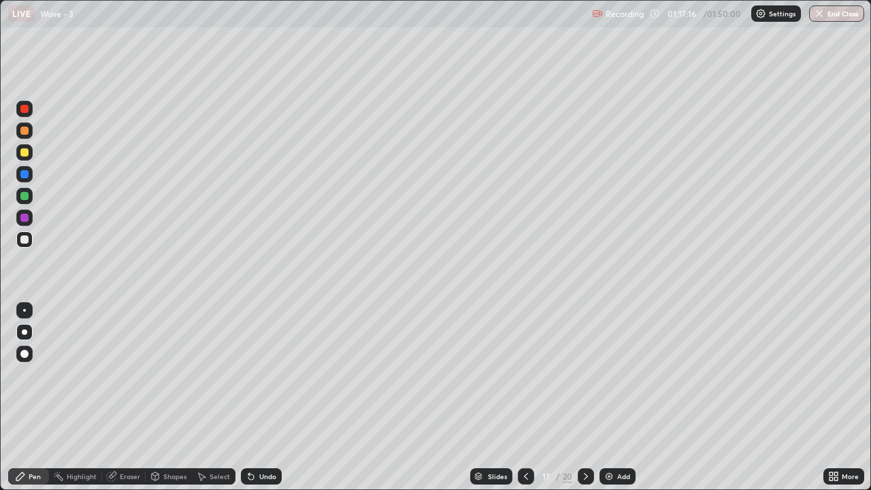
click at [586, 403] on icon at bounding box center [586, 476] width 11 height 11
click at [27, 155] on div at bounding box center [24, 152] width 8 height 8
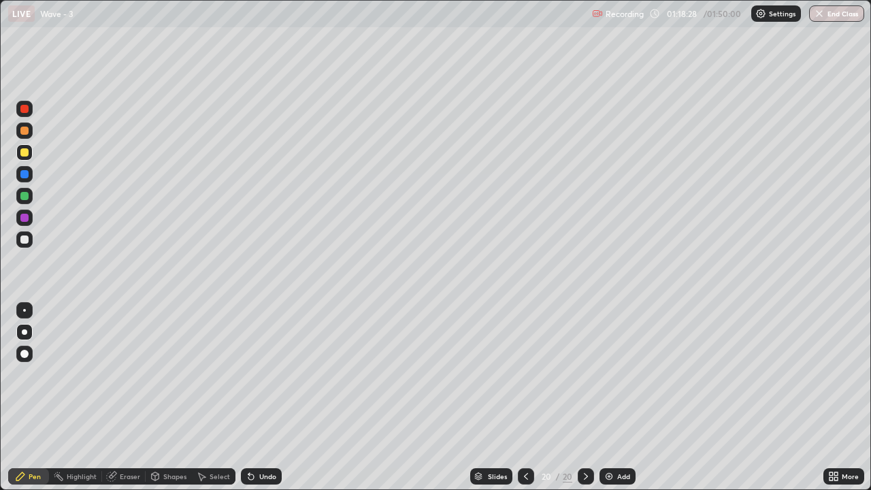
click at [261, 403] on div "Undo" at bounding box center [261, 476] width 41 height 16
click at [126, 403] on div "Eraser" at bounding box center [124, 476] width 44 height 16
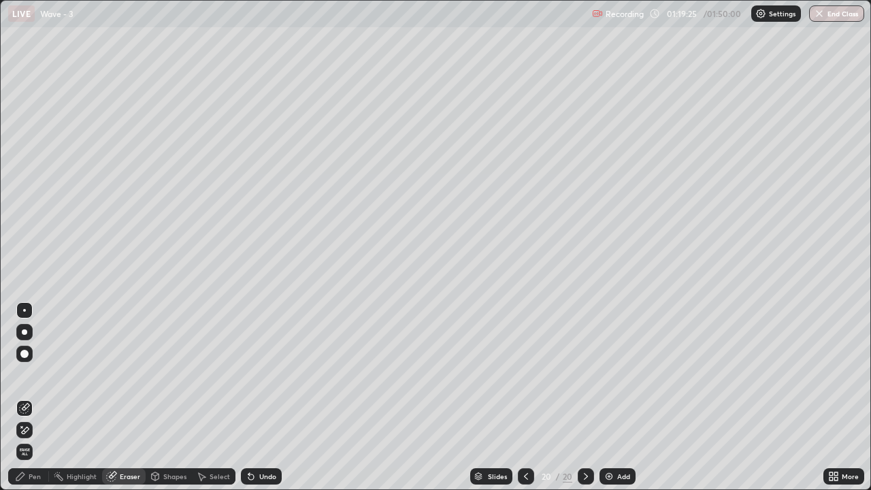
click at [31, 403] on div "Pen" at bounding box center [28, 476] width 41 height 16
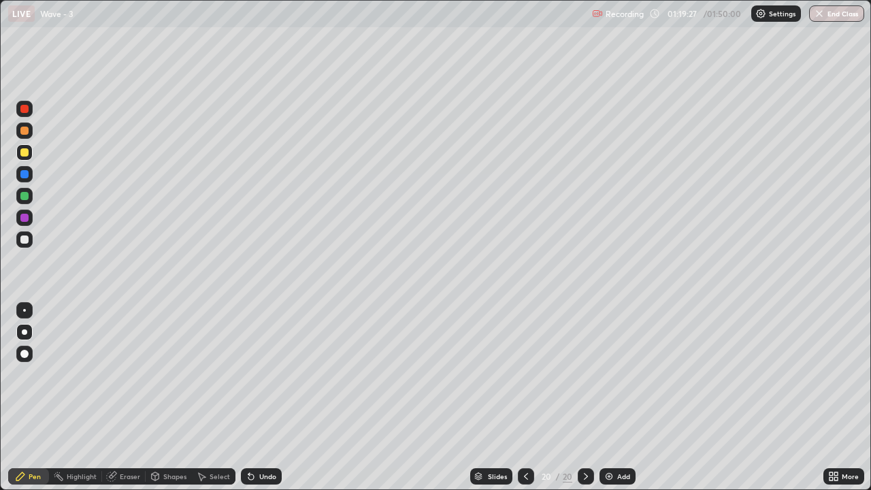
click at [25, 151] on div at bounding box center [24, 152] width 8 height 8
click at [253, 403] on div "Undo" at bounding box center [261, 476] width 41 height 16
click at [258, 403] on div "Undo" at bounding box center [261, 476] width 41 height 16
click at [615, 403] on div "Add" at bounding box center [618, 476] width 36 height 16
click at [25, 240] on div at bounding box center [24, 240] width 8 height 8
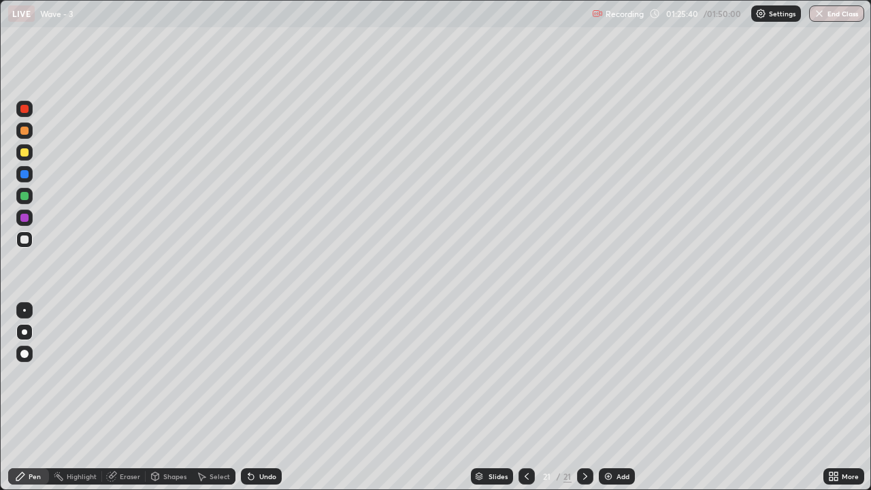
click at [613, 403] on div "Add" at bounding box center [617, 476] width 36 height 16
click at [27, 152] on div at bounding box center [24, 152] width 8 height 8
click at [264, 403] on div "Undo" at bounding box center [261, 476] width 41 height 16
click at [259, 403] on div "Undo" at bounding box center [267, 476] width 17 height 7
click at [260, 403] on div "Undo" at bounding box center [267, 476] width 17 height 7
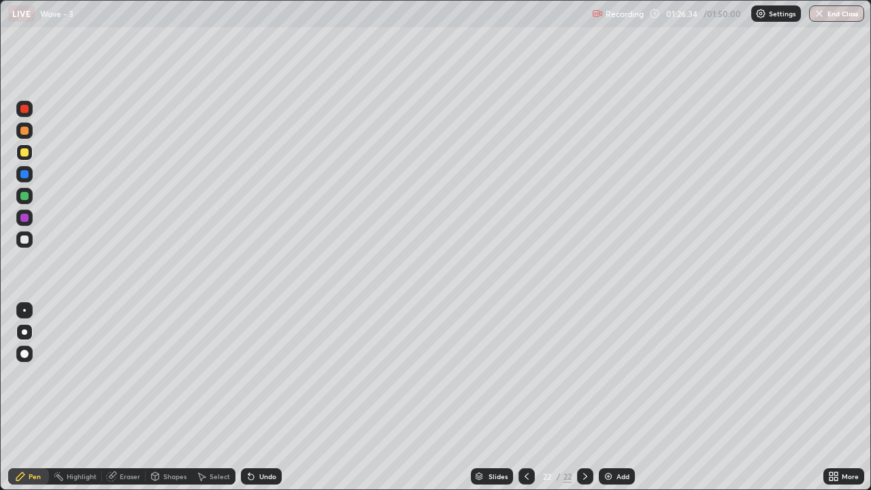
click at [260, 403] on div "Undo" at bounding box center [267, 476] width 17 height 7
click at [29, 197] on div at bounding box center [24, 196] width 16 height 16
click at [25, 241] on div at bounding box center [24, 240] width 8 height 8
click at [587, 403] on div at bounding box center [585, 476] width 16 height 16
click at [613, 403] on img at bounding box center [608, 476] width 11 height 11
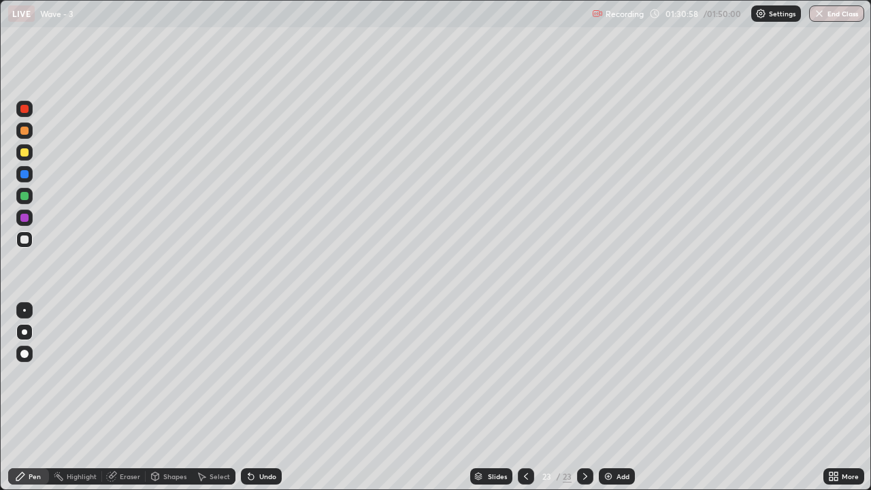
click at [27, 151] on div at bounding box center [24, 152] width 8 height 8
click at [265, 403] on div "Undo" at bounding box center [267, 476] width 17 height 7
click at [259, 403] on div "Undo" at bounding box center [261, 476] width 41 height 16
click at [254, 403] on div "Undo" at bounding box center [261, 476] width 41 height 16
click at [264, 403] on div "Undo" at bounding box center [261, 476] width 41 height 16
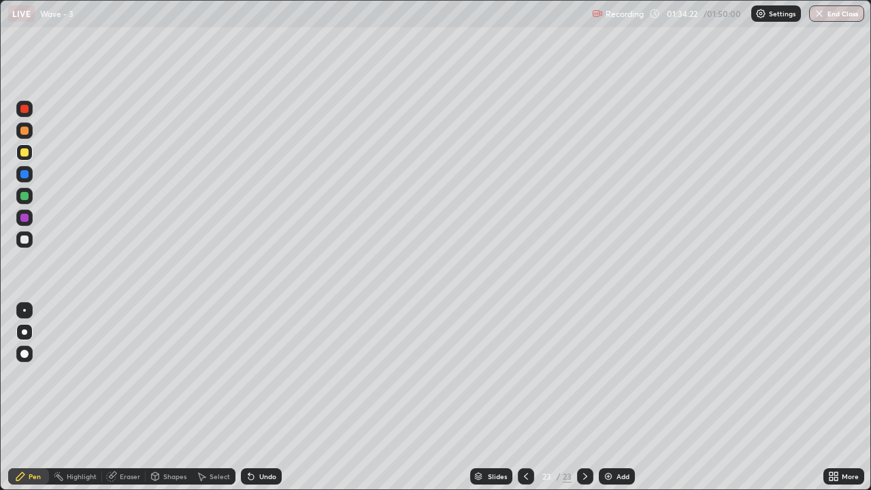
click at [264, 403] on div "Undo" at bounding box center [261, 476] width 41 height 16
click at [259, 403] on div "Undo" at bounding box center [267, 476] width 17 height 7
click at [265, 403] on div "Undo" at bounding box center [267, 476] width 17 height 7
click at [80, 403] on div "Highlight" at bounding box center [75, 476] width 53 height 16
click at [131, 403] on div "Eraser" at bounding box center [124, 476] width 44 height 16
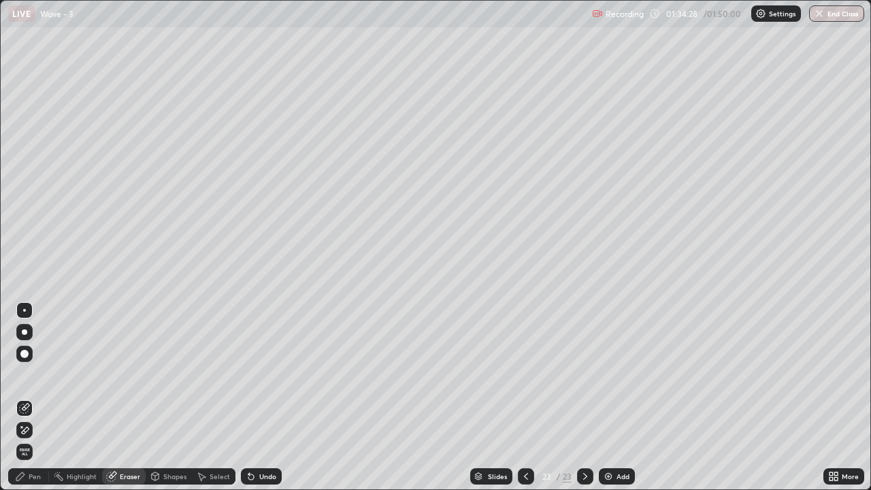
click at [40, 403] on div "Pen" at bounding box center [35, 476] width 12 height 7
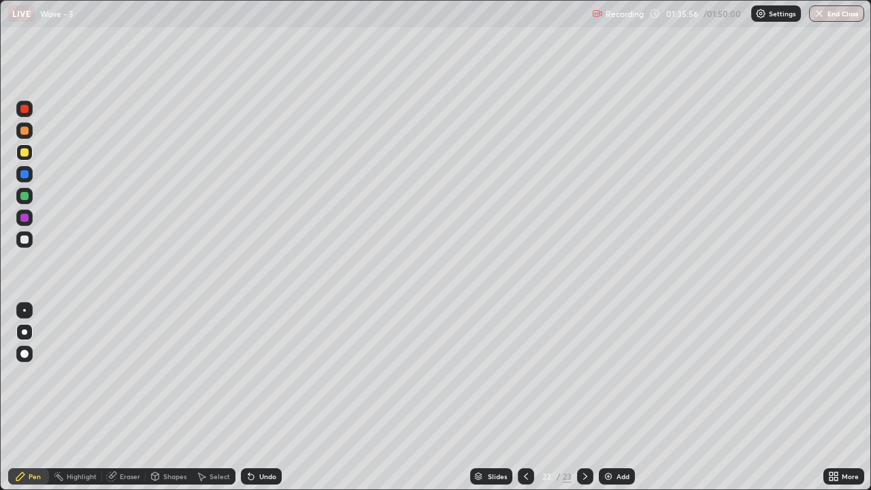
click at [614, 403] on div "Add" at bounding box center [617, 476] width 36 height 16
click at [31, 233] on div at bounding box center [24, 239] width 16 height 16
click at [262, 403] on div "Undo" at bounding box center [267, 476] width 17 height 7
click at [264, 403] on div "Undo" at bounding box center [267, 476] width 17 height 7
click at [21, 152] on div at bounding box center [24, 152] width 8 height 8
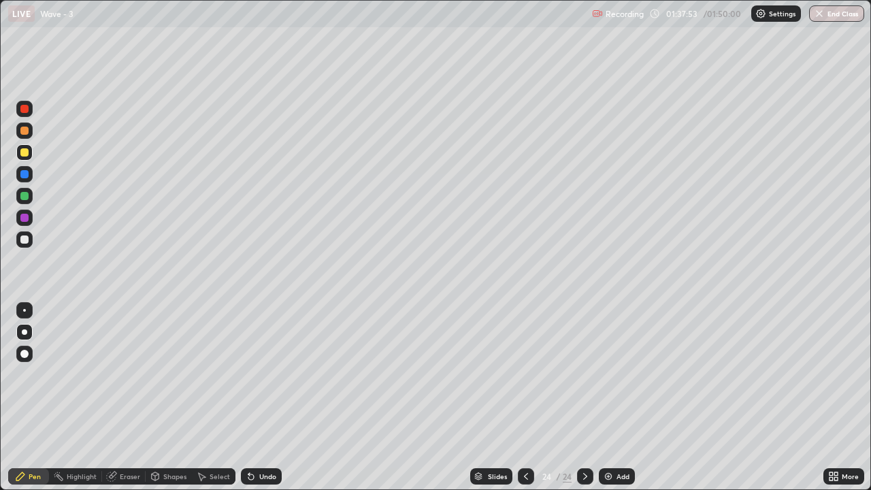
click at [31, 235] on div at bounding box center [24, 239] width 16 height 16
click at [25, 152] on div at bounding box center [24, 152] width 8 height 8
click at [127, 403] on div "Eraser" at bounding box center [130, 476] width 20 height 7
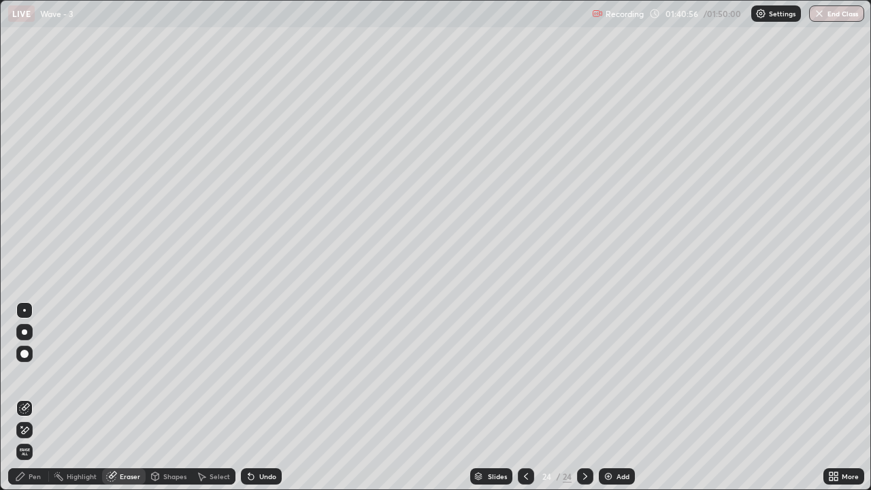
click at [41, 403] on div "Pen" at bounding box center [28, 476] width 41 height 16
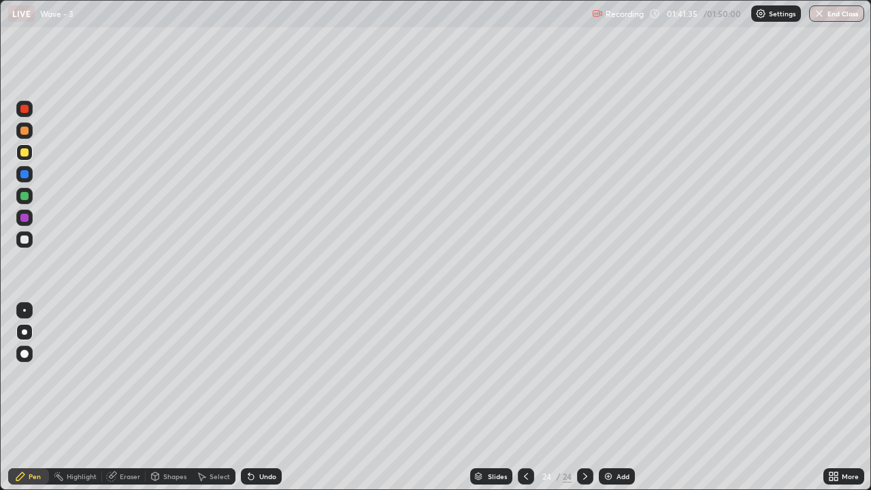
click at [525, 403] on icon at bounding box center [526, 476] width 11 height 11
click at [600, 403] on div "Add" at bounding box center [617, 476] width 36 height 16
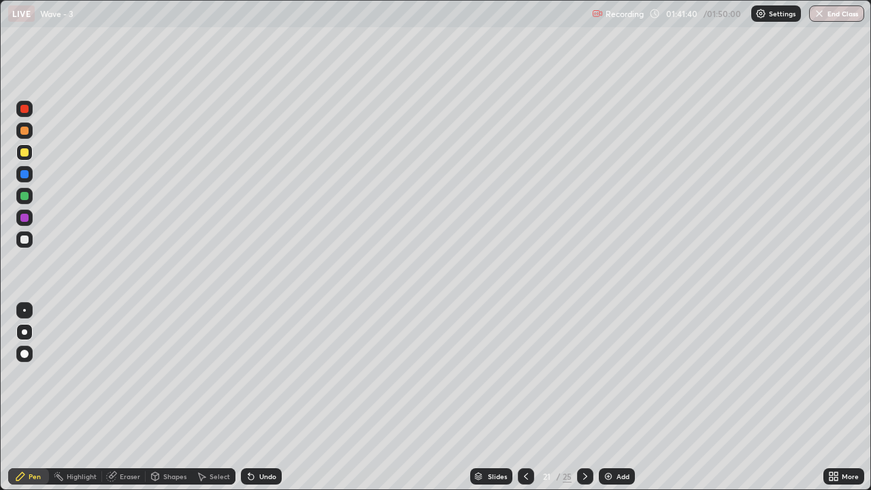
click at [584, 403] on icon at bounding box center [585, 476] width 11 height 11
click at [585, 403] on div at bounding box center [585, 476] width 16 height 16
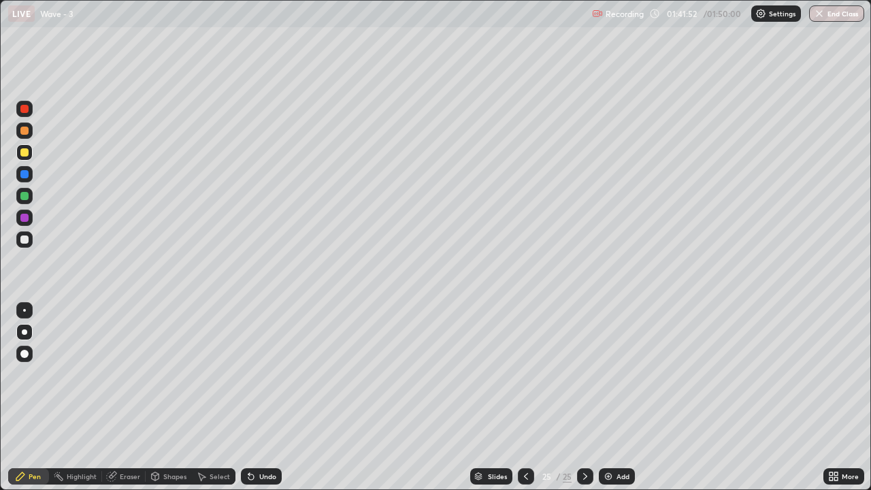
click at [583, 403] on div at bounding box center [585, 476] width 16 height 16
click at [838, 15] on button "End Class" at bounding box center [836, 13] width 55 height 16
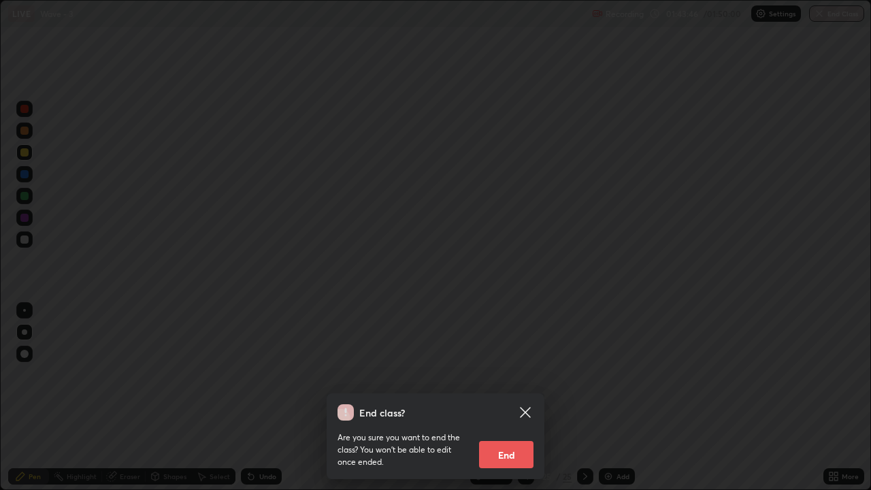
click at [513, 403] on button "End" at bounding box center [506, 454] width 54 height 27
